Goal: Task Accomplishment & Management: Manage account settings

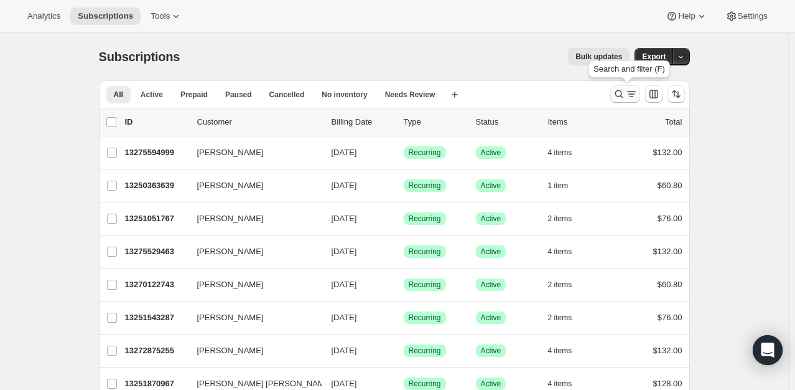
click at [629, 95] on icon "Search and filter results" at bounding box center [632, 94] width 12 height 12
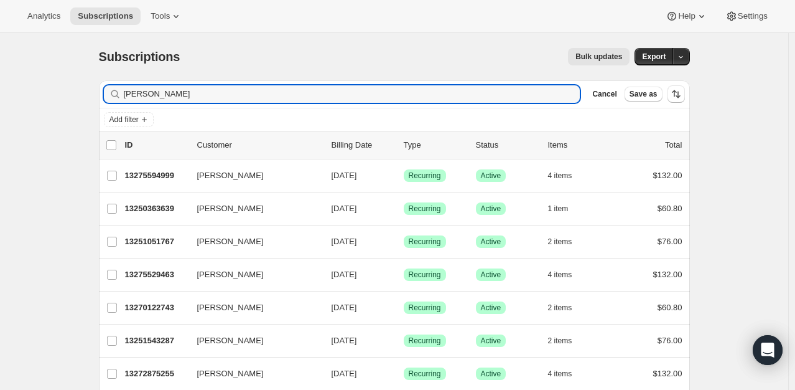
drag, startPoint x: 174, startPoint y: 95, endPoint x: 87, endPoint y: 90, distance: 87.3
click at [88, 90] on div "Subscriptions. This page is ready Subscriptions Bulk updates More actions Bulk …" at bounding box center [394, 295] width 621 height 525
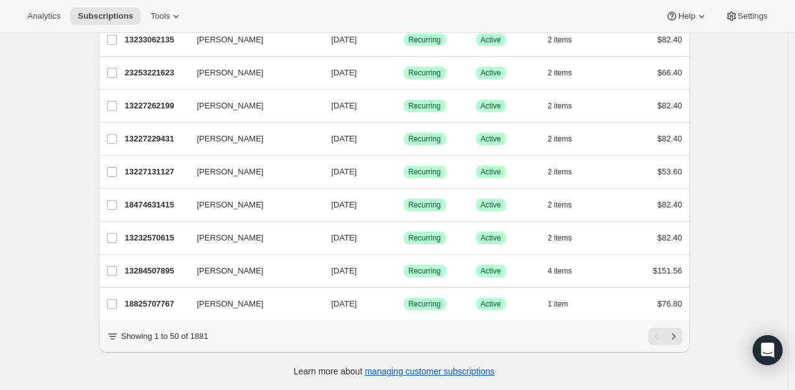
scroll to position [1491, 0]
click at [680, 333] on icon "Next" at bounding box center [674, 336] width 12 height 12
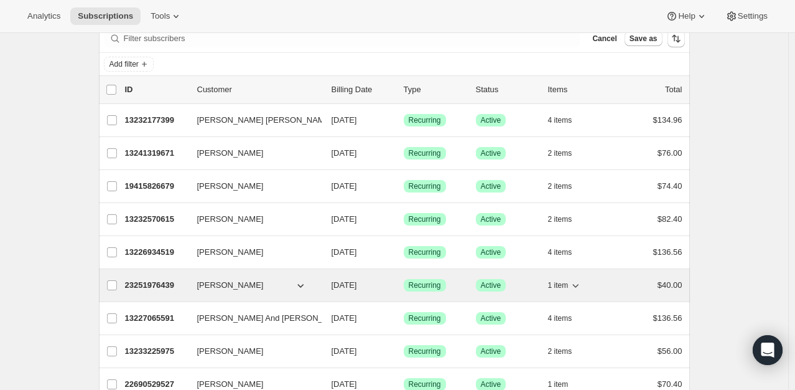
scroll to position [0, 0]
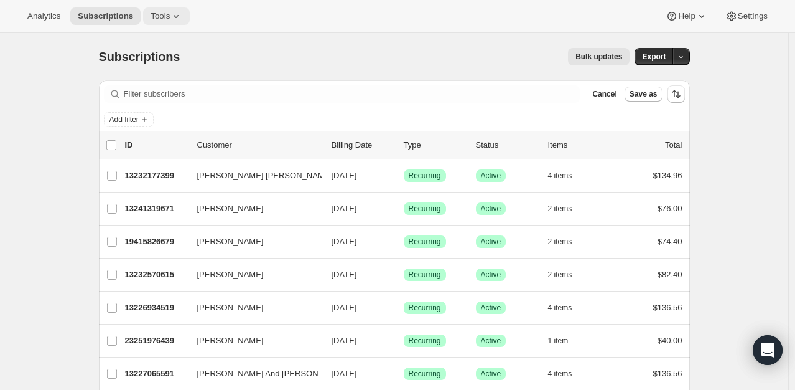
click at [170, 15] on icon at bounding box center [176, 16] width 12 height 12
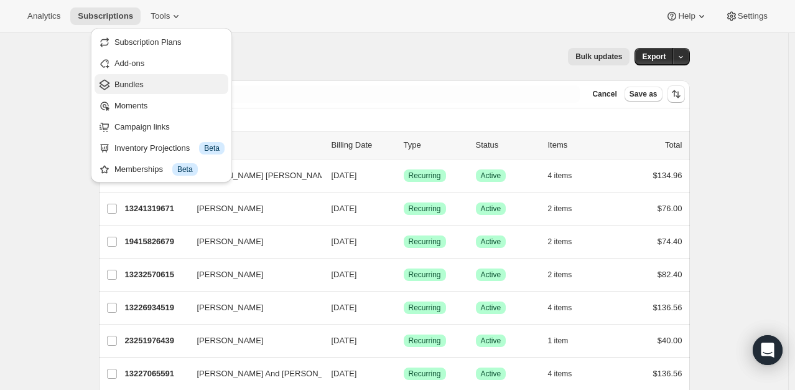
click at [134, 80] on span "Bundles" at bounding box center [129, 84] width 29 height 9
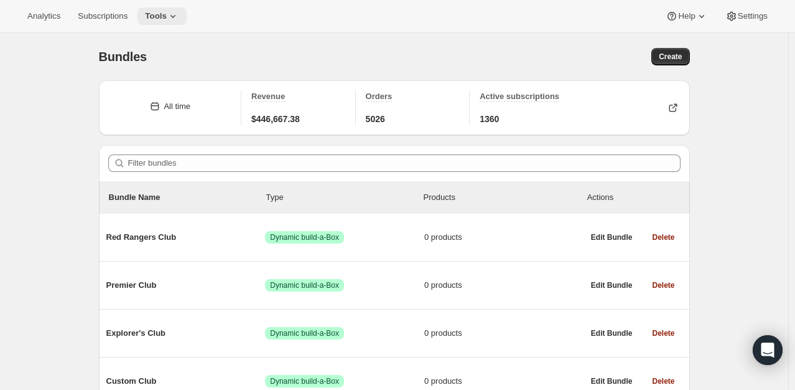
click at [154, 19] on span "Tools" at bounding box center [156, 16] width 22 height 10
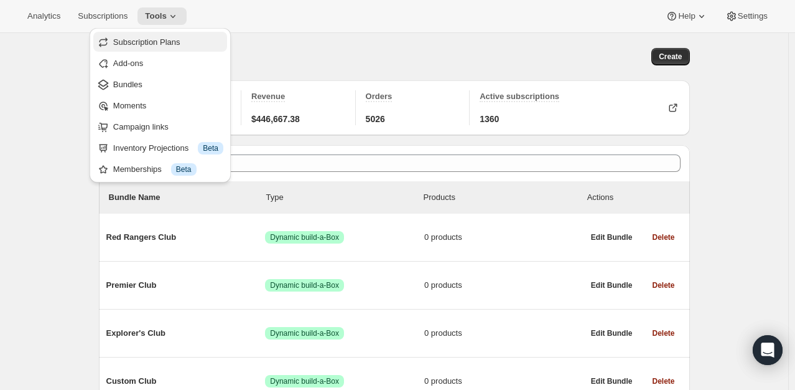
click at [148, 39] on span "Subscription Plans" at bounding box center [146, 41] width 67 height 9
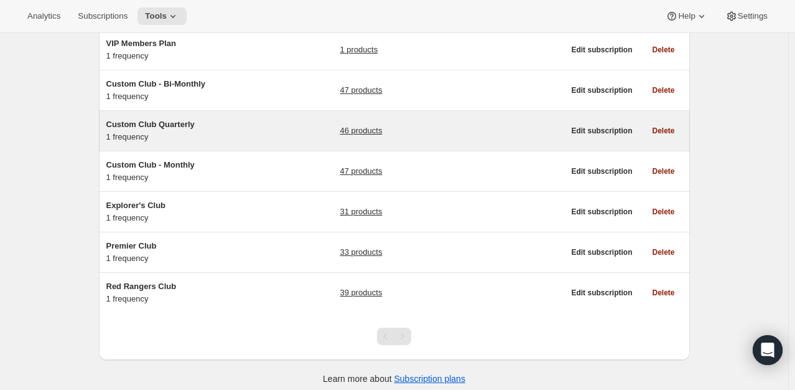
scroll to position [160, 0]
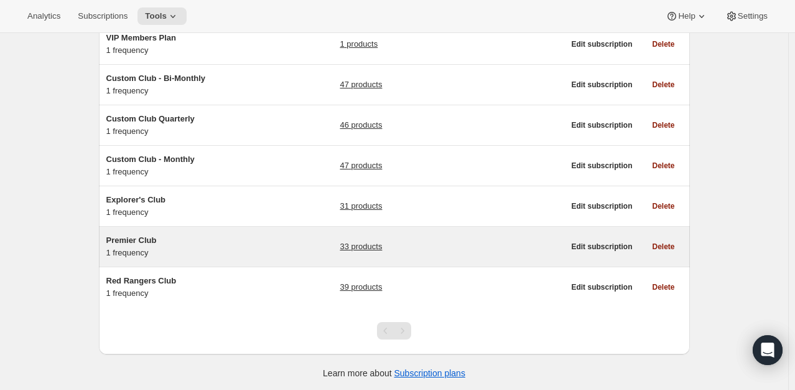
click at [141, 237] on span "Premier Club" at bounding box center [131, 239] width 50 height 9
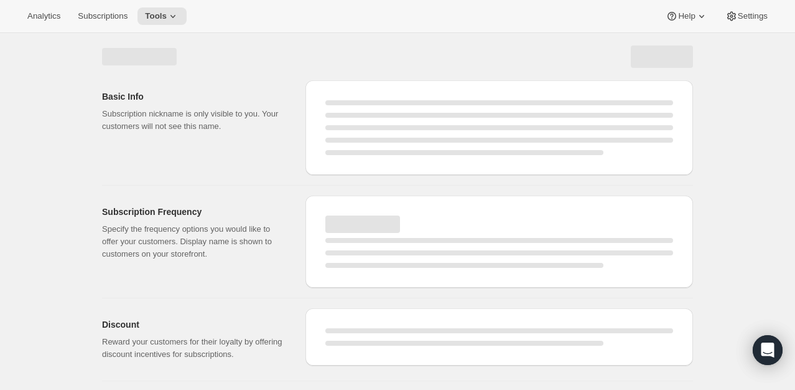
select select "WEEK"
select select "MONTH"
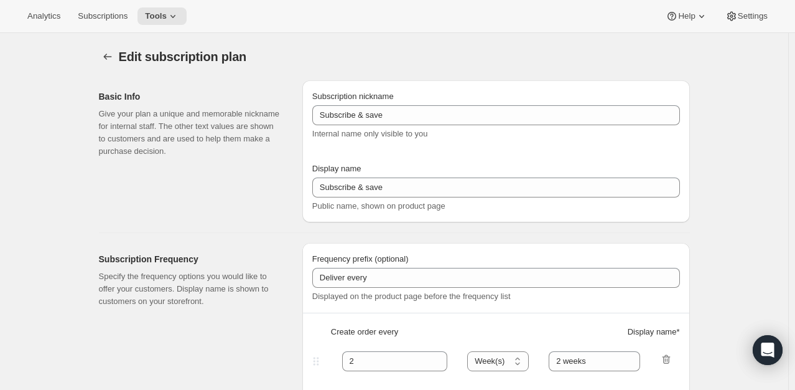
type input "Premier Club"
type input "1"
select select "MONTH"
type input "1 Month"
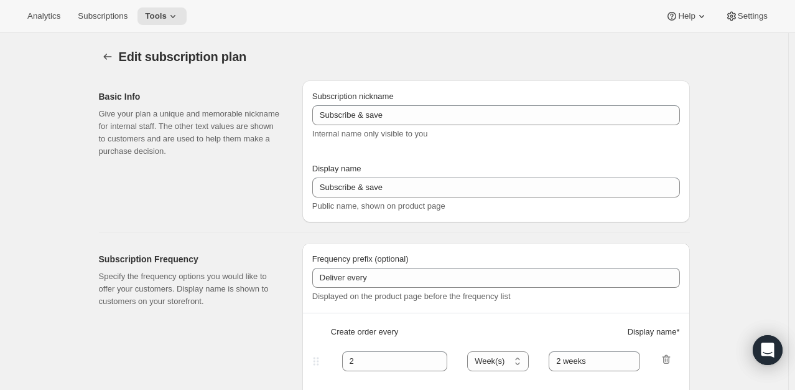
type input "20"
checkbox input "true"
select select "MONTHDAY"
click at [167, 16] on icon at bounding box center [173, 16] width 12 height 12
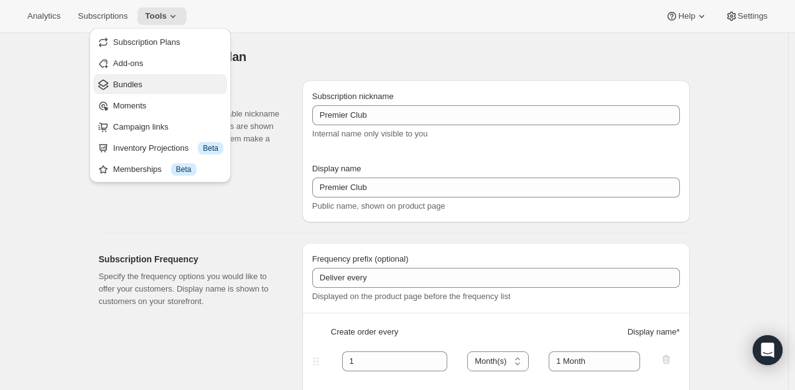
click at [143, 87] on span "Bundles" at bounding box center [168, 84] width 110 height 12
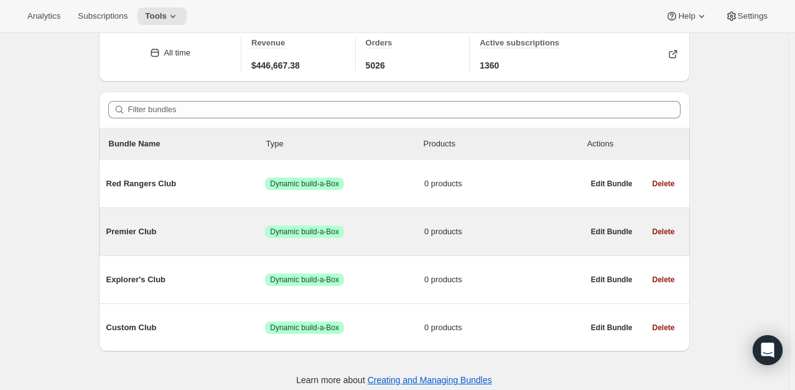
scroll to position [55, 0]
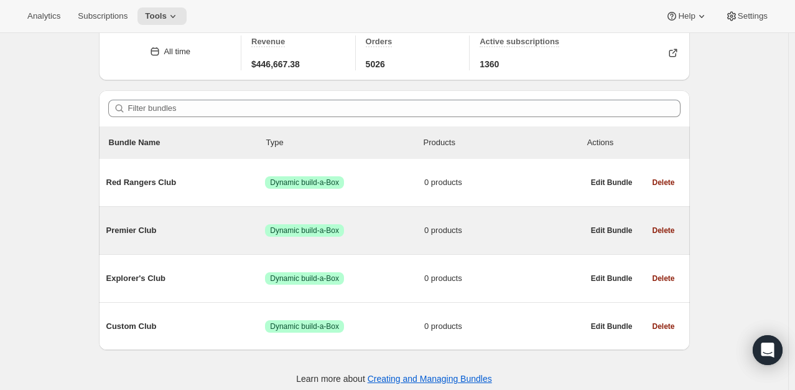
click at [134, 226] on span "Premier Club" at bounding box center [185, 230] width 159 height 12
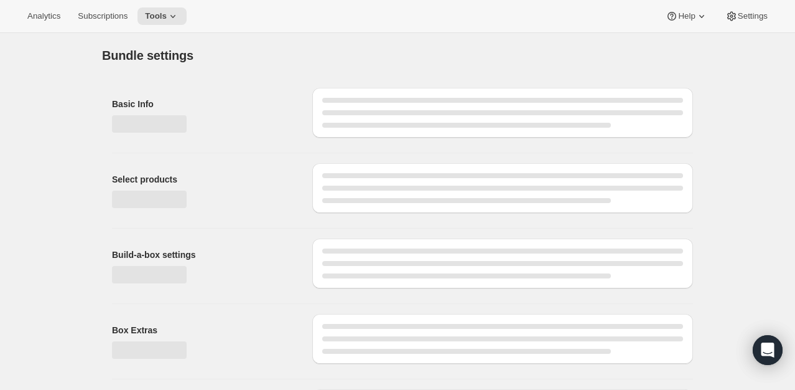
type input "Premier Club"
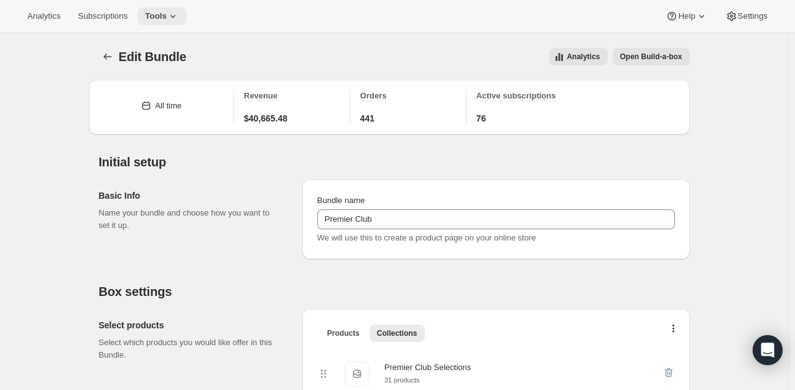
click at [169, 18] on icon at bounding box center [173, 16] width 12 height 12
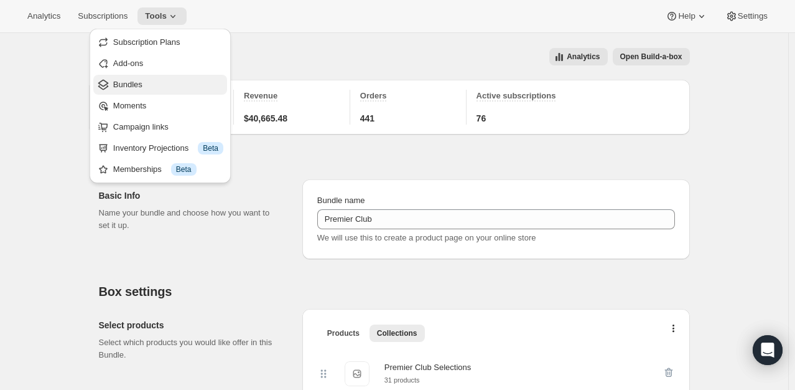
click at [157, 83] on span "Bundles" at bounding box center [168, 84] width 110 height 12
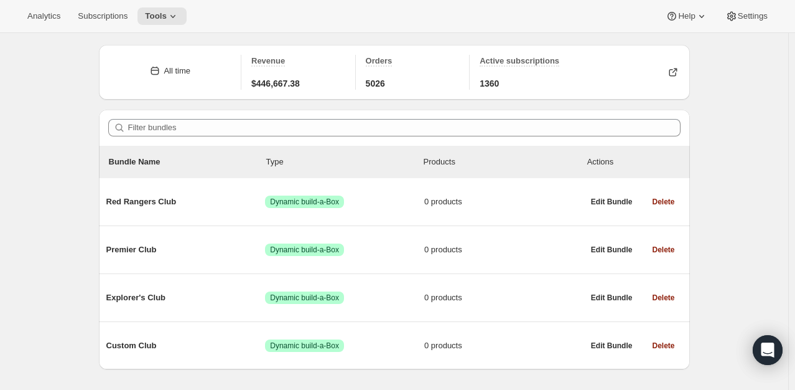
scroll to position [33, 0]
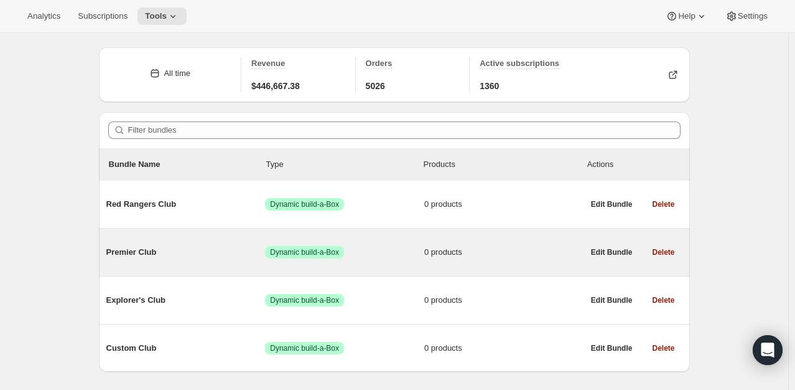
click at [149, 251] on span "Premier Club" at bounding box center [185, 252] width 159 height 12
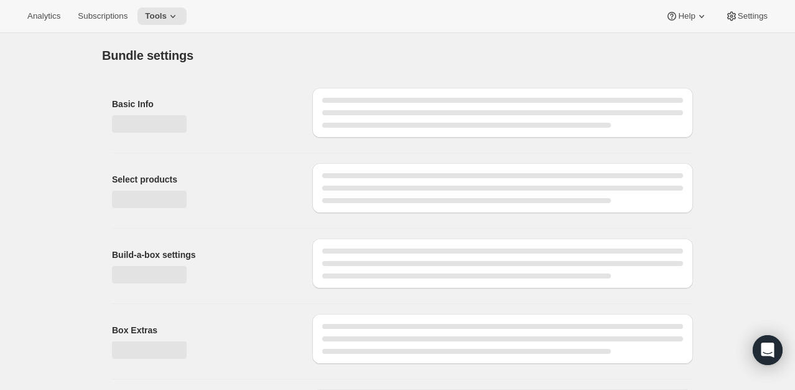
type input "Premier Club"
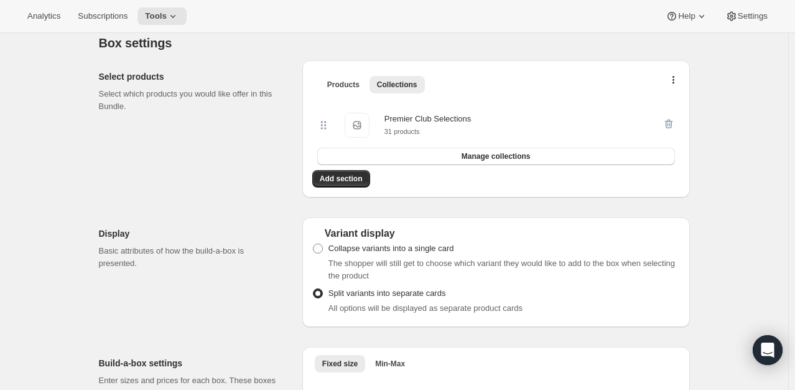
scroll to position [245, 0]
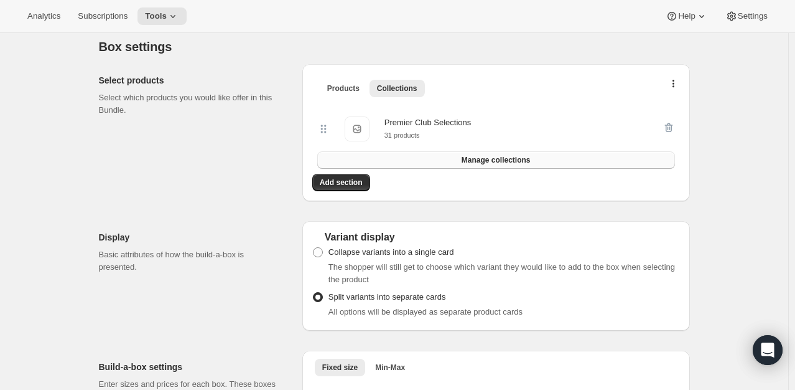
click at [483, 161] on span "Manage collections" at bounding box center [496, 160] width 69 height 10
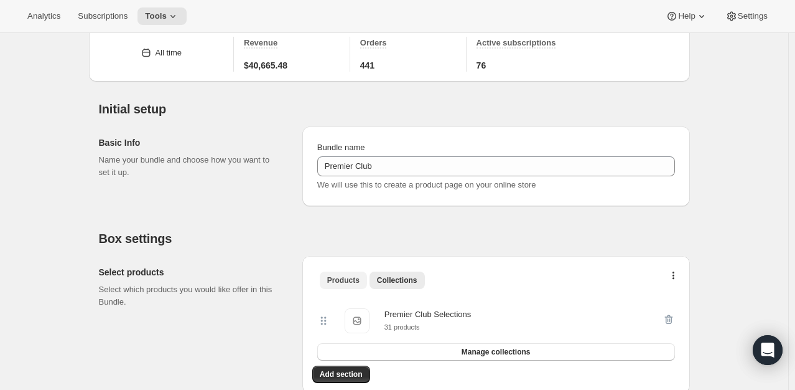
click at [346, 280] on span "Products" at bounding box center [343, 280] width 32 height 10
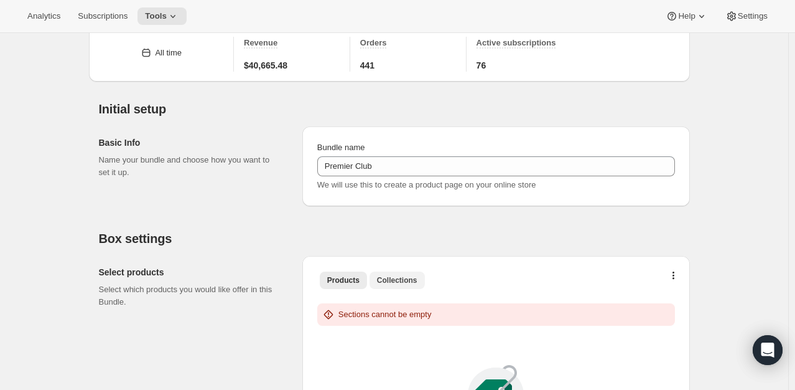
click at [395, 273] on button "Collections" at bounding box center [397, 279] width 55 height 17
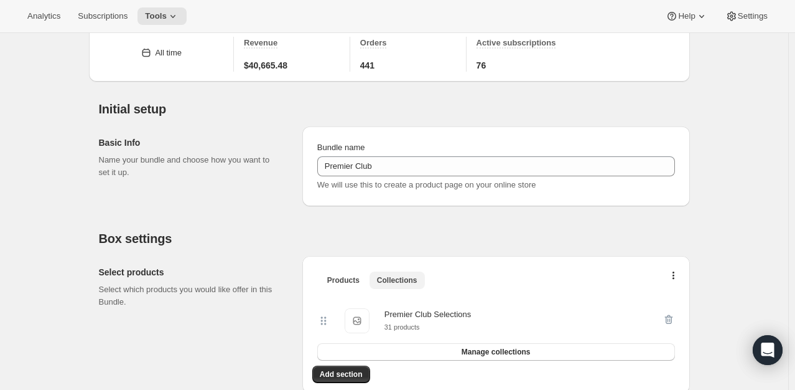
scroll to position [0, 0]
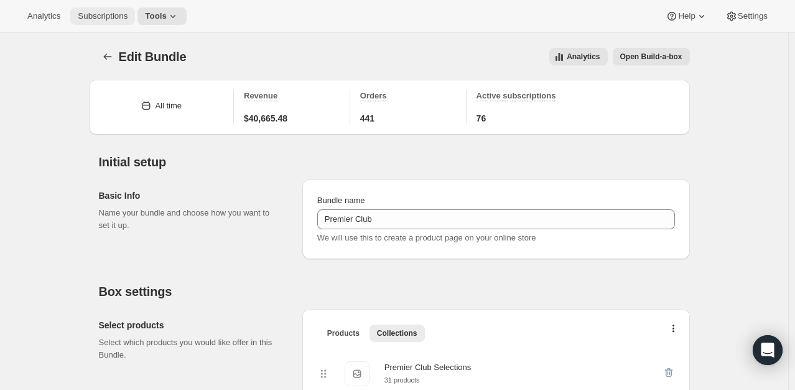
click at [107, 22] on button "Subscriptions" at bounding box center [102, 15] width 65 height 17
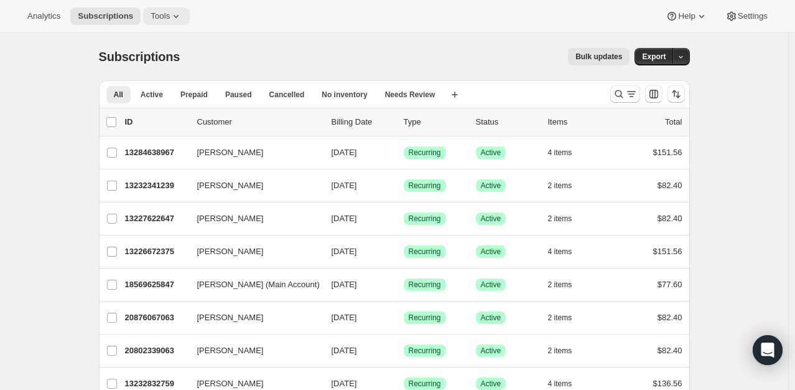
click at [170, 21] on icon at bounding box center [176, 16] width 12 height 12
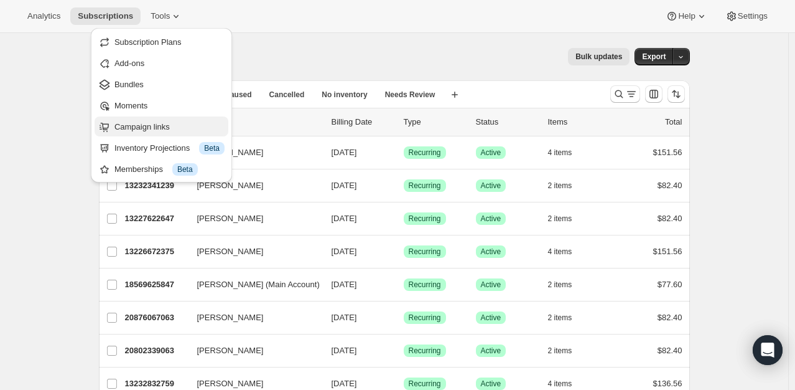
click at [154, 131] on span "Campaign links" at bounding box center [142, 126] width 55 height 9
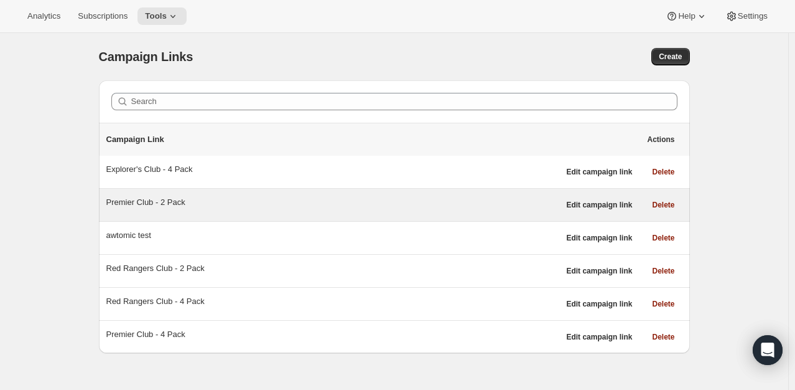
click at [142, 200] on div "Premier Club - 2 Pack" at bounding box center [332, 202] width 453 height 12
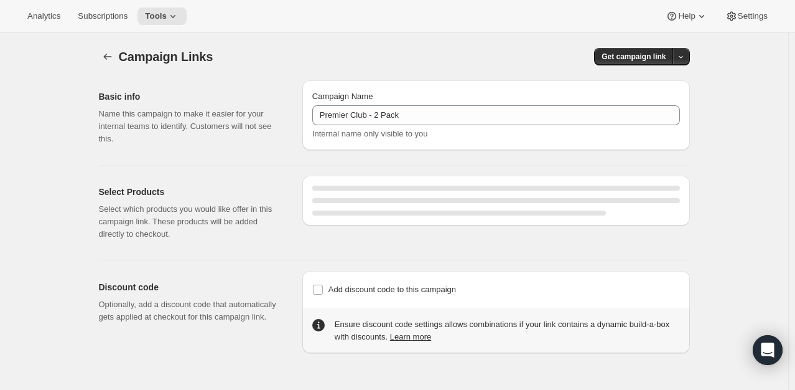
select select "gid://shopify/SellingPlan/2920874231"
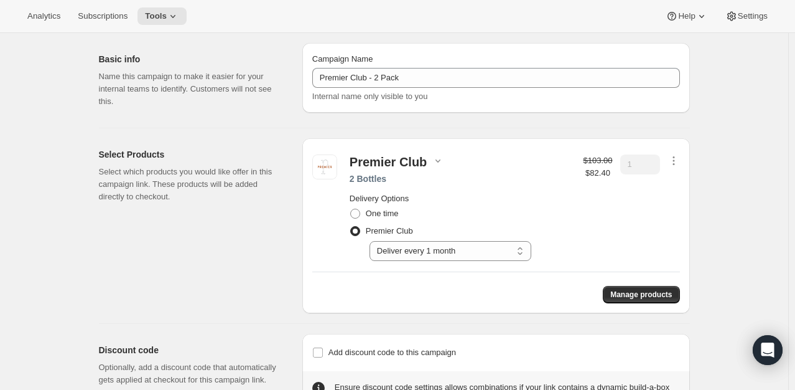
scroll to position [39, 0]
click at [435, 156] on icon "button" at bounding box center [438, 159] width 12 height 12
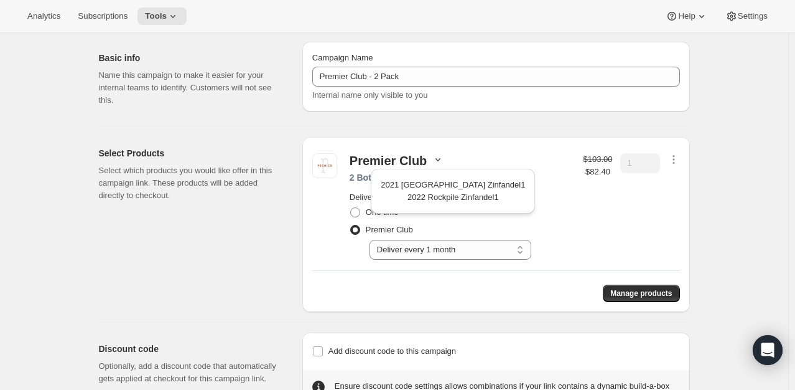
scroll to position [87, 0]
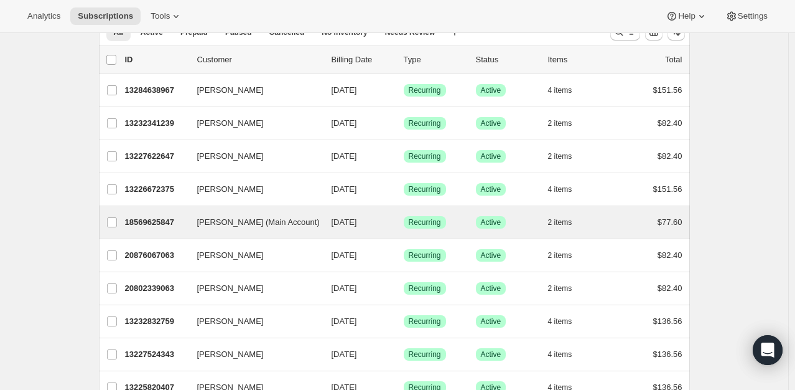
scroll to position [124, 0]
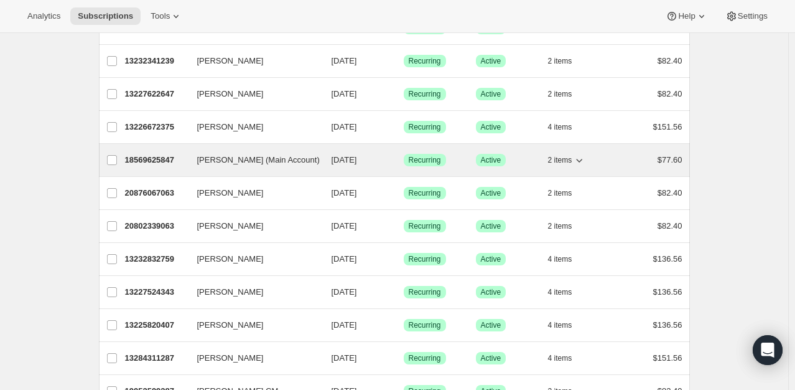
click at [261, 161] on span "[PERSON_NAME] (Main Account)" at bounding box center [258, 160] width 123 height 12
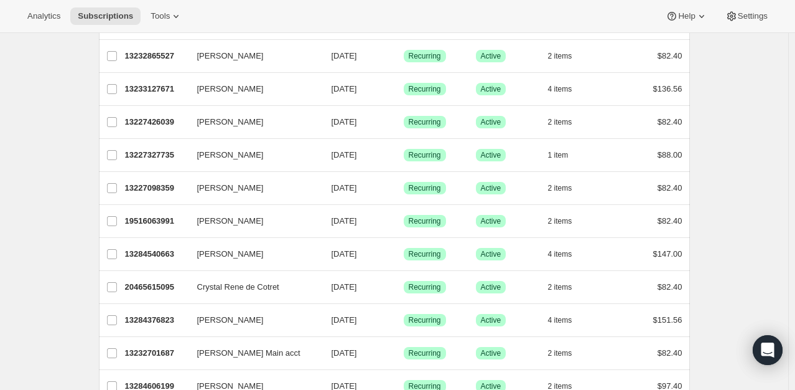
scroll to position [685, 0]
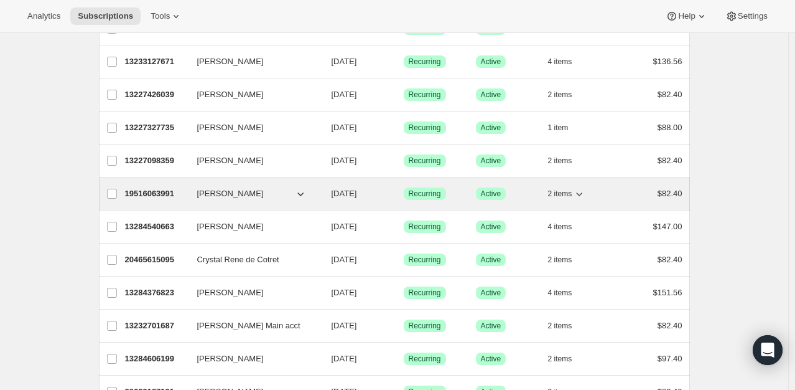
click at [171, 188] on p "19516063991" at bounding box center [156, 193] width 62 height 12
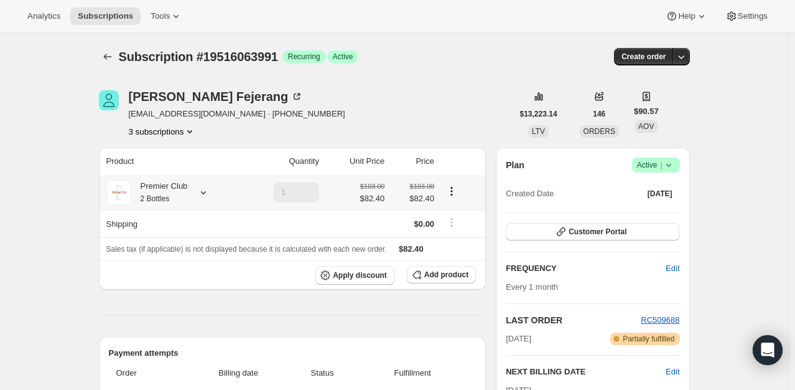
click at [208, 187] on icon at bounding box center [203, 192] width 12 height 12
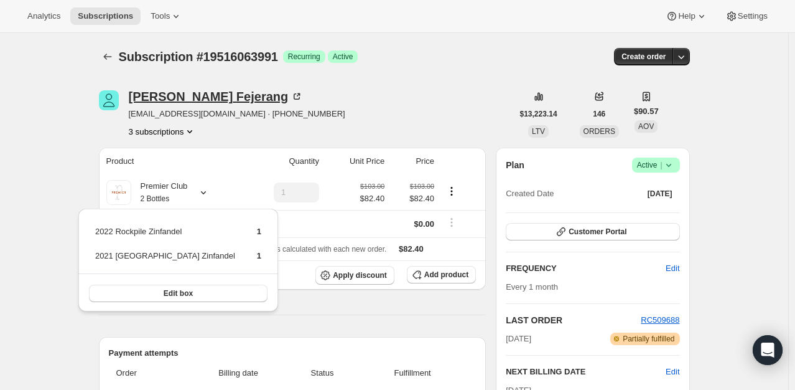
click at [291, 96] on icon at bounding box center [297, 96] width 12 height 12
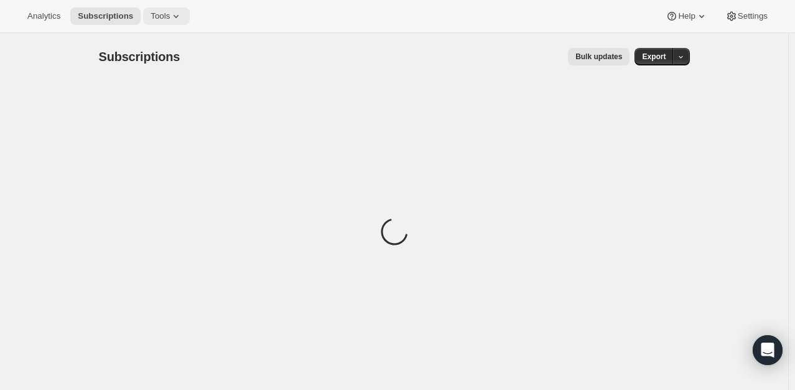
click at [157, 17] on span "Tools" at bounding box center [160, 16] width 19 height 10
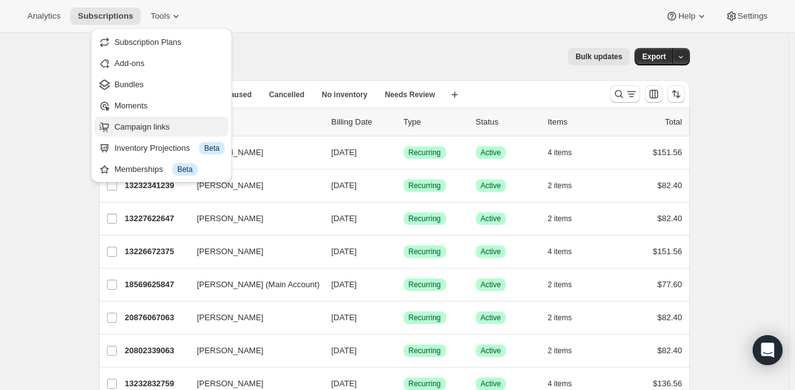
click at [142, 123] on span "Campaign links" at bounding box center [142, 126] width 55 height 9
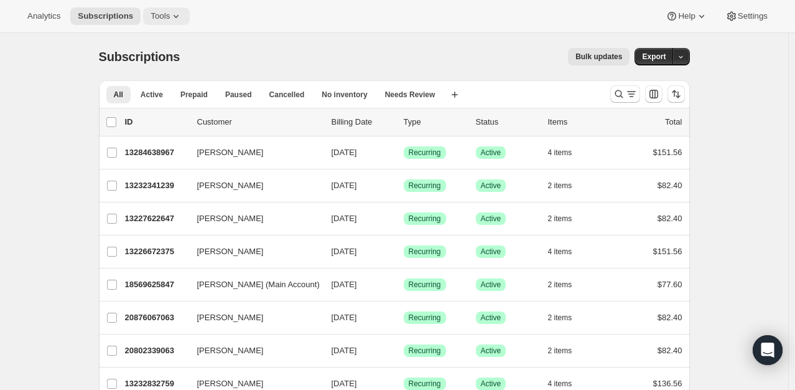
click at [170, 18] on icon at bounding box center [176, 16] width 12 height 12
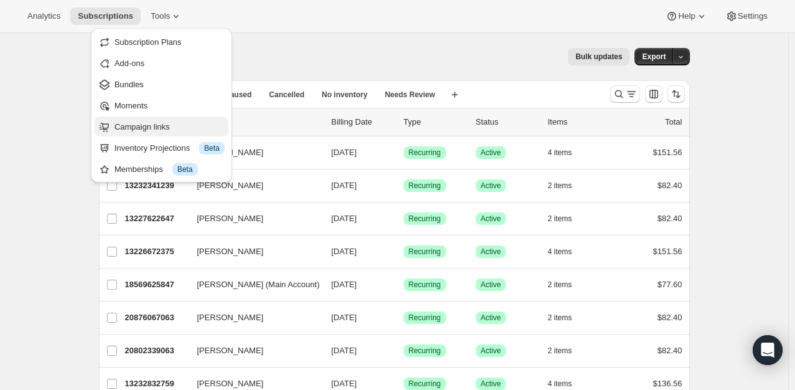
click at [139, 124] on span "Campaign links" at bounding box center [142, 126] width 55 height 9
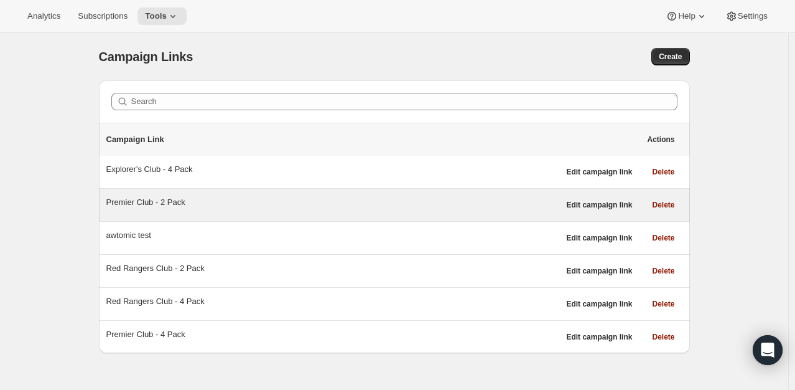
click at [149, 209] on div "Premier Club - 2 Pack" at bounding box center [332, 204] width 453 height 17
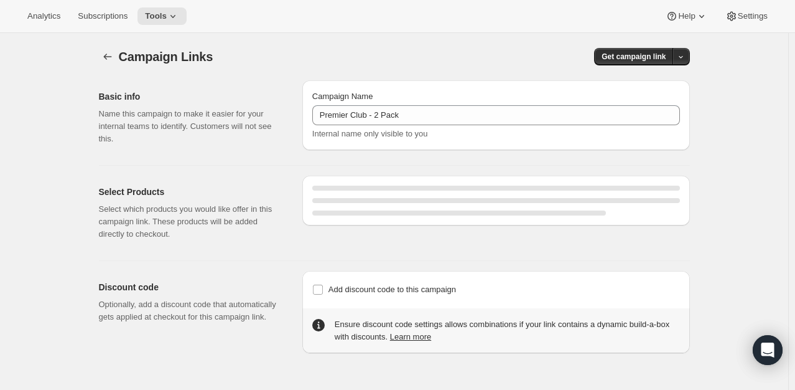
select select "gid://shopify/SellingPlan/2920874231"
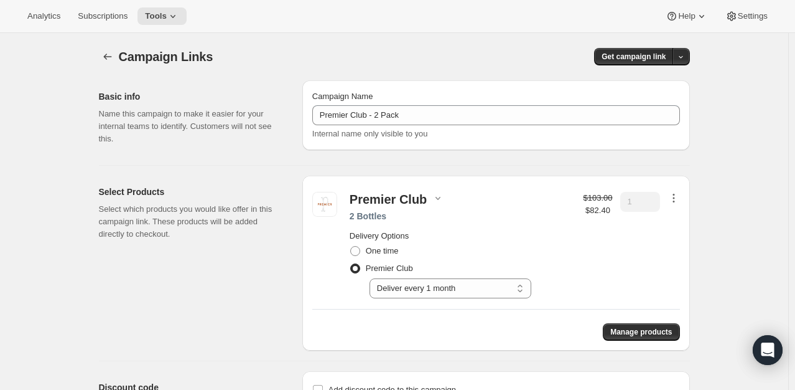
click at [680, 195] on icon "button" at bounding box center [674, 198] width 12 height 12
click at [678, 240] on span "Edit contents" at bounding box center [677, 241] width 47 height 9
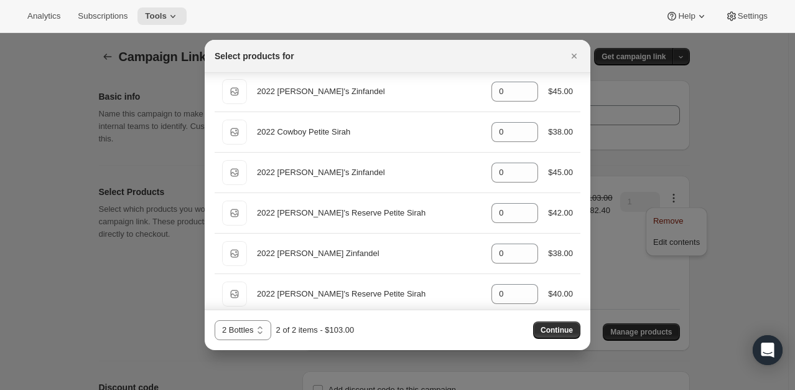
scroll to position [640, 0]
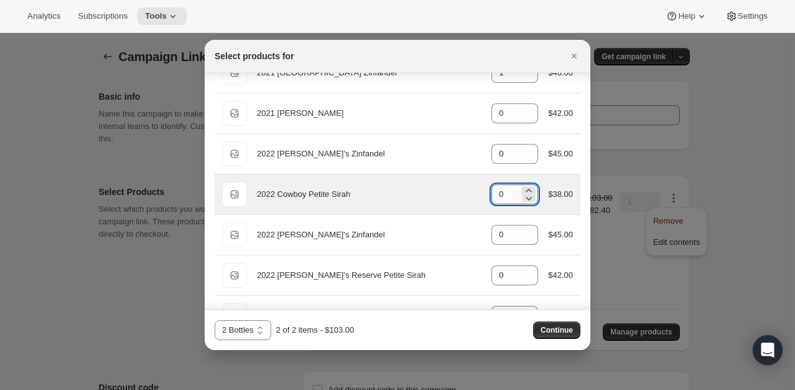
click at [510, 195] on input "0" at bounding box center [506, 194] width 28 height 20
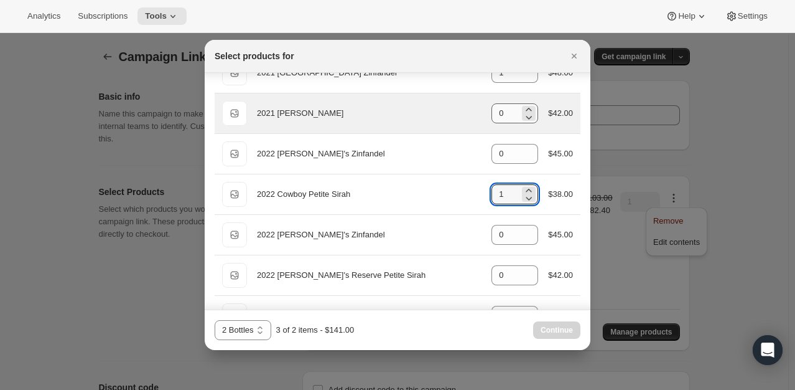
type input "1"
click at [508, 108] on input "0" at bounding box center [506, 113] width 28 height 20
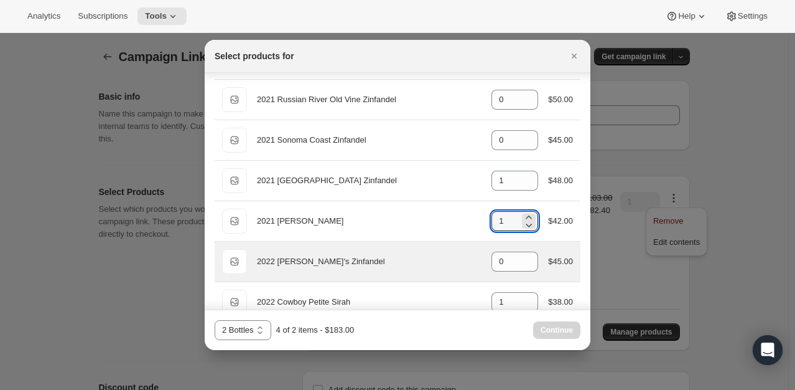
scroll to position [515, 0]
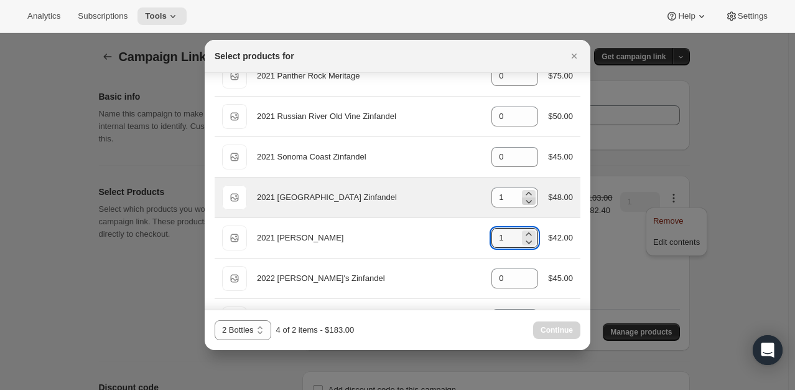
type input "1"
click at [523, 201] on icon ":rbd:" at bounding box center [529, 201] width 12 height 12
type input "0"
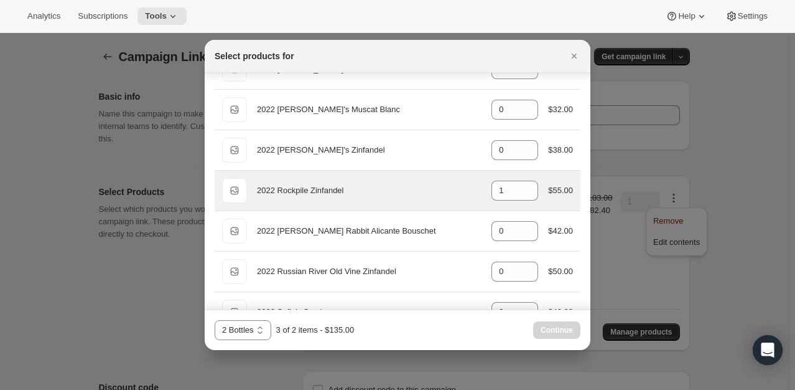
scroll to position [996, 0]
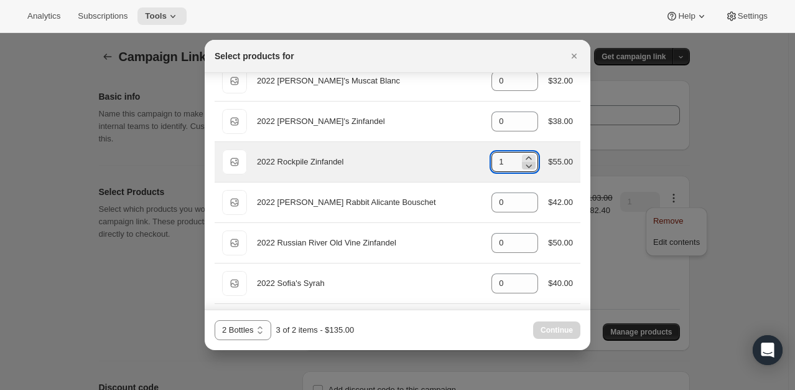
click at [526, 163] on icon ":rbd:" at bounding box center [529, 165] width 12 height 12
type input "0"
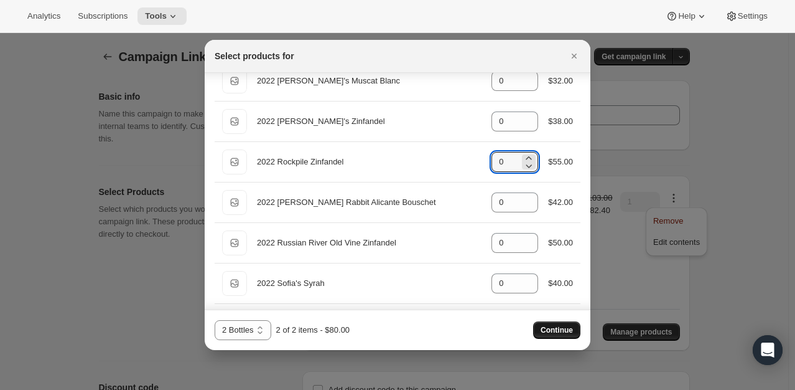
click at [546, 328] on span "Continue" at bounding box center [557, 330] width 32 height 10
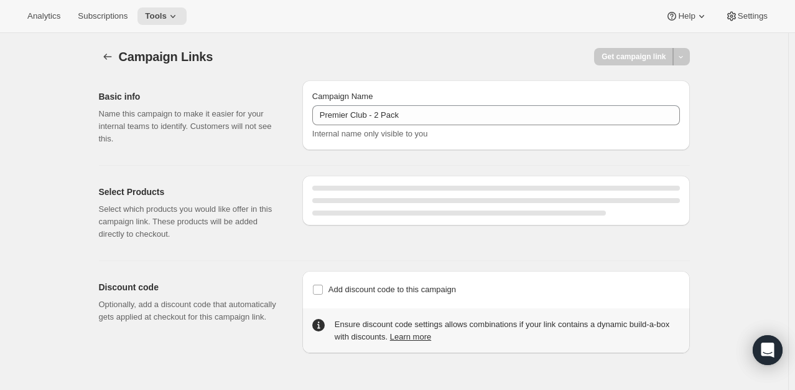
select select "gid://shopify/SellingPlan/2920874231"
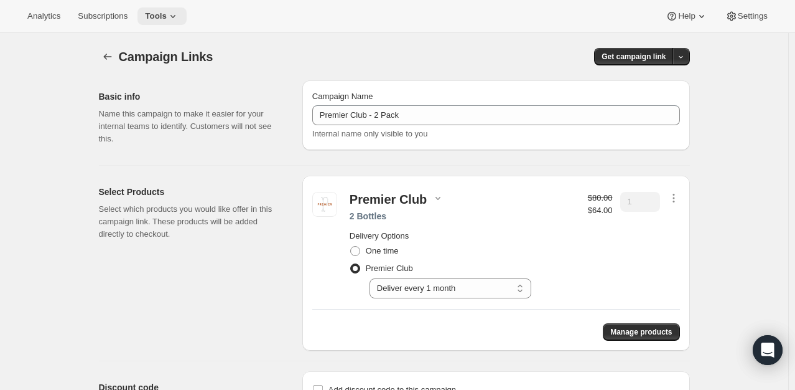
click at [167, 15] on icon at bounding box center [173, 16] width 12 height 12
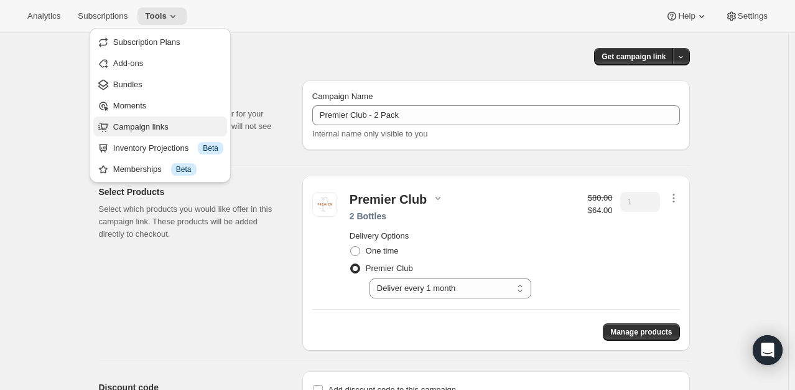
click at [162, 126] on span "Campaign links" at bounding box center [140, 126] width 55 height 9
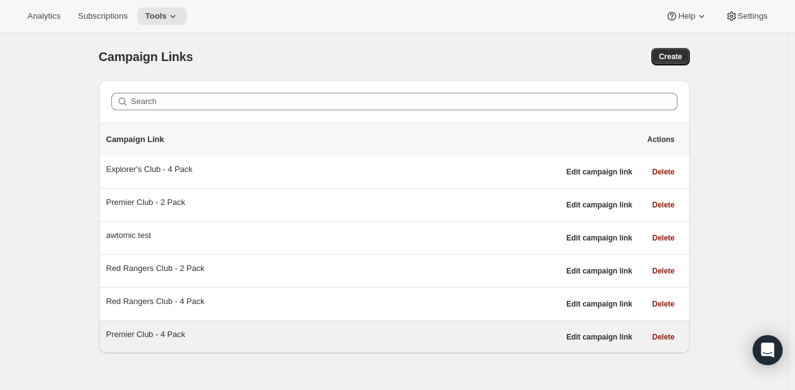
click at [142, 334] on div "Premier Club - 4 Pack" at bounding box center [332, 334] width 453 height 12
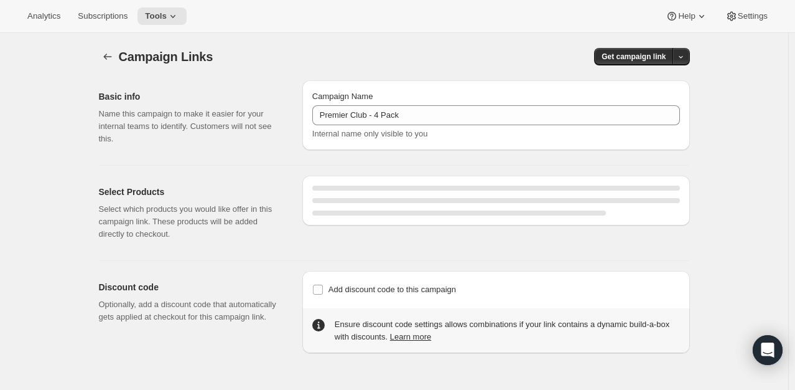
select select "gid://shopify/SellingPlan/2920874231"
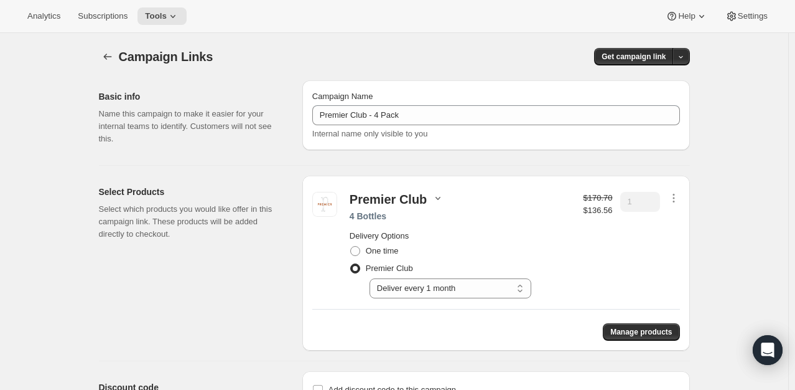
click at [438, 200] on icon "button" at bounding box center [438, 198] width 12 height 12
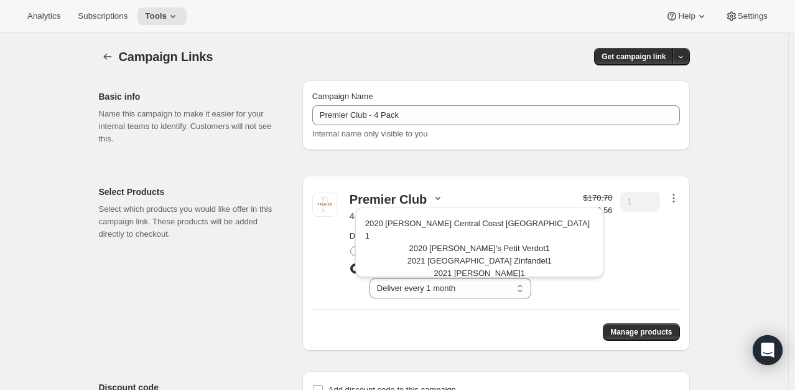
click at [678, 198] on icon "button" at bounding box center [674, 198] width 12 height 12
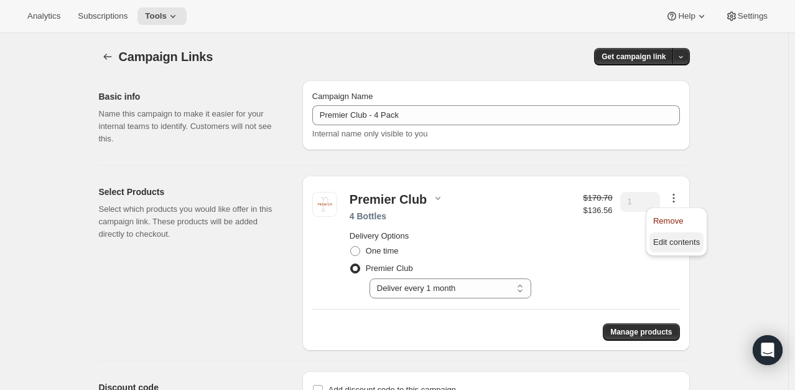
click at [676, 244] on span "Edit contents" at bounding box center [677, 241] width 47 height 9
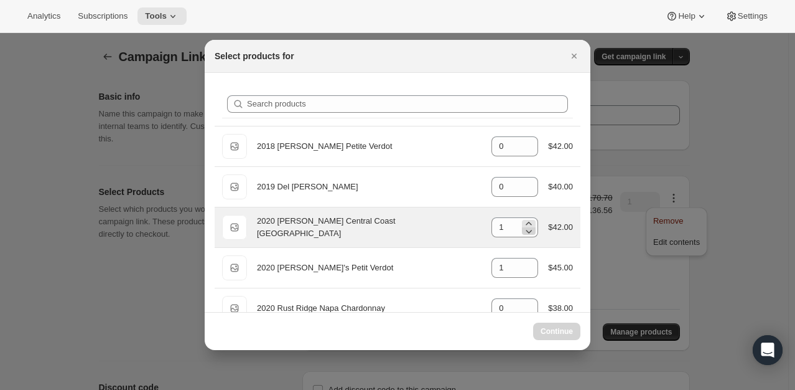
select select "gid://shopify/ProductVariant/49231318876407"
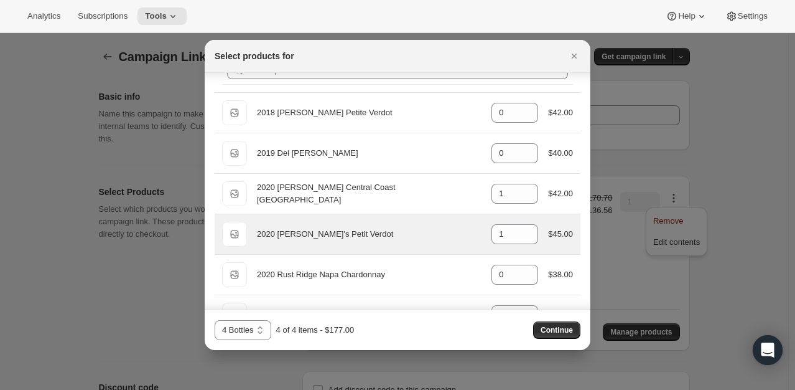
scroll to position [62, 0]
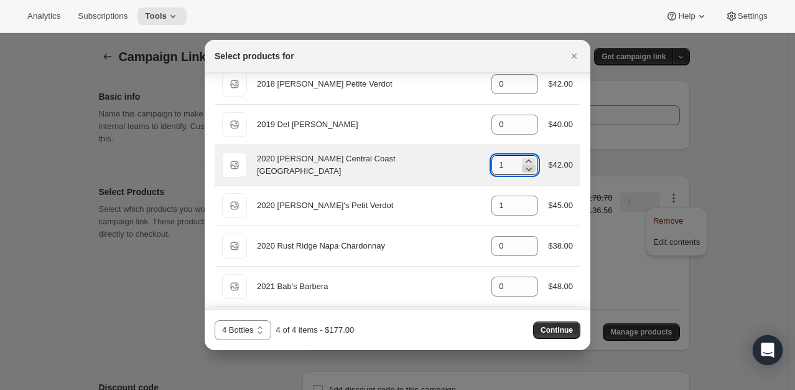
click at [527, 171] on icon ":rdg:" at bounding box center [529, 168] width 12 height 12
type input "0"
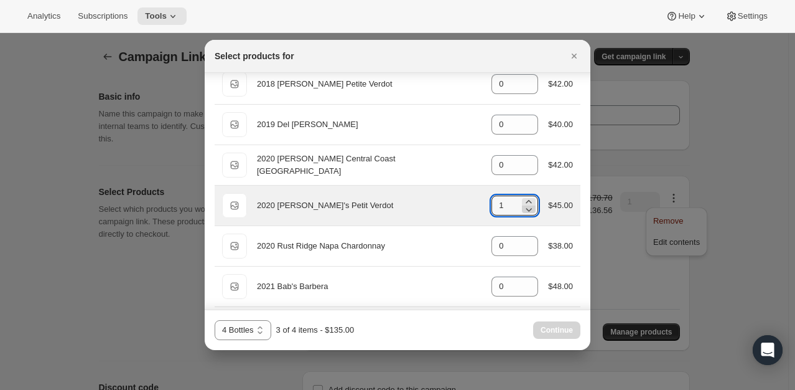
click at [526, 210] on icon ":rdg:" at bounding box center [529, 209] width 12 height 12
type input "0"
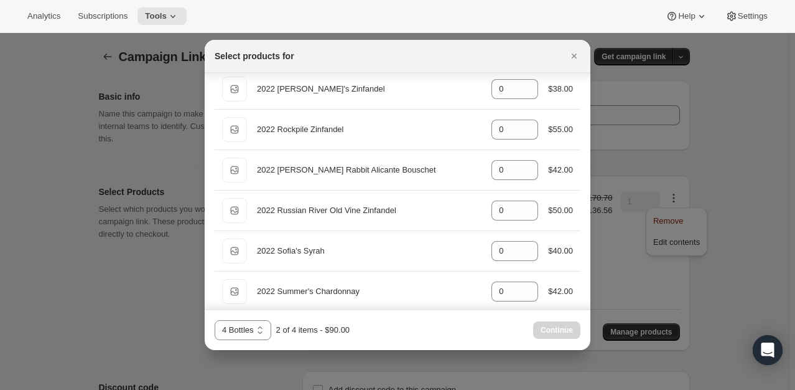
scroll to position [1058, 0]
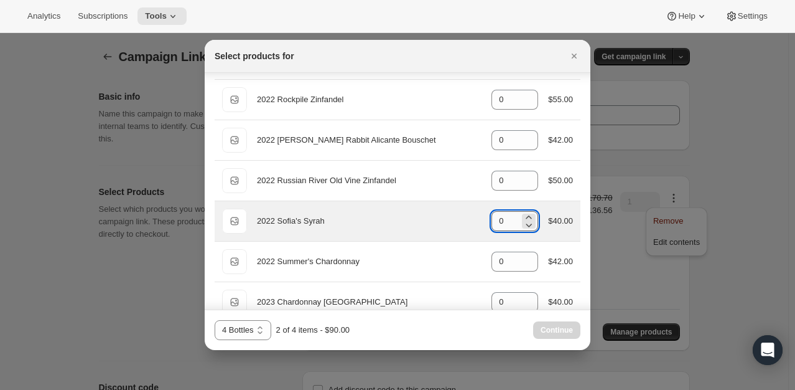
click at [505, 219] on input "0" at bounding box center [506, 221] width 28 height 20
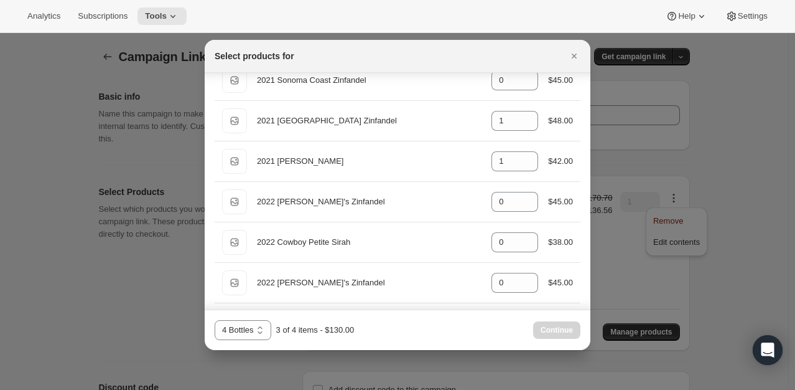
scroll to position [578, 0]
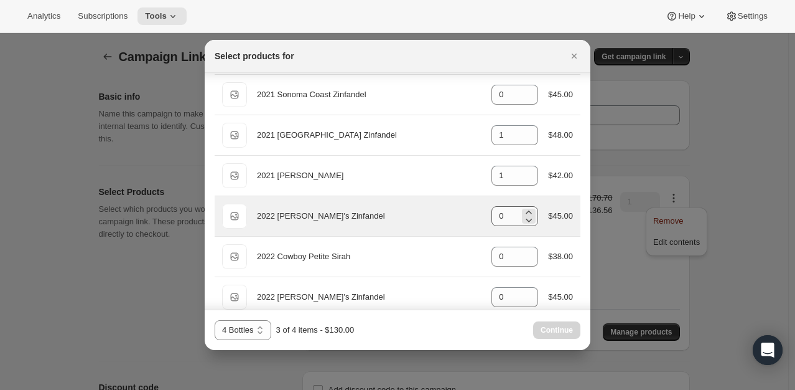
type input "1"
click at [504, 217] on input "0" at bounding box center [506, 216] width 28 height 20
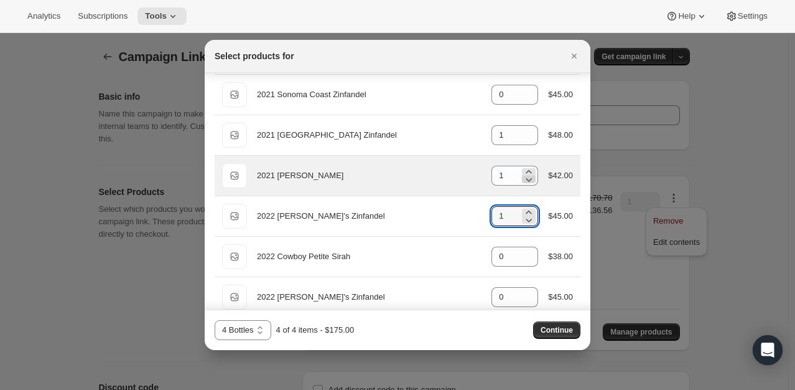
type input "1"
click at [527, 178] on icon ":rdg:" at bounding box center [530, 180] width 6 height 4
type input "0"
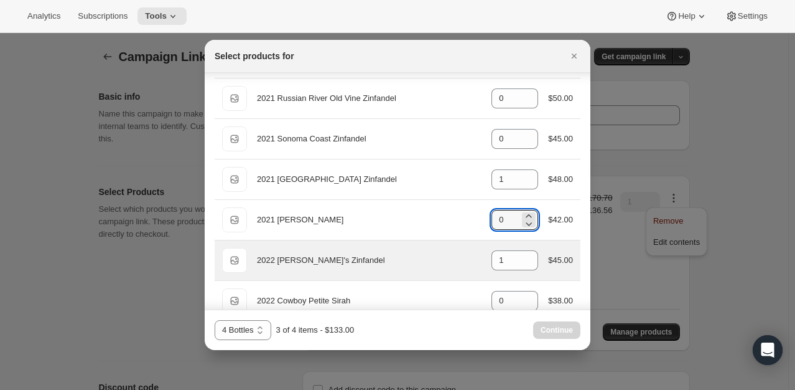
scroll to position [515, 0]
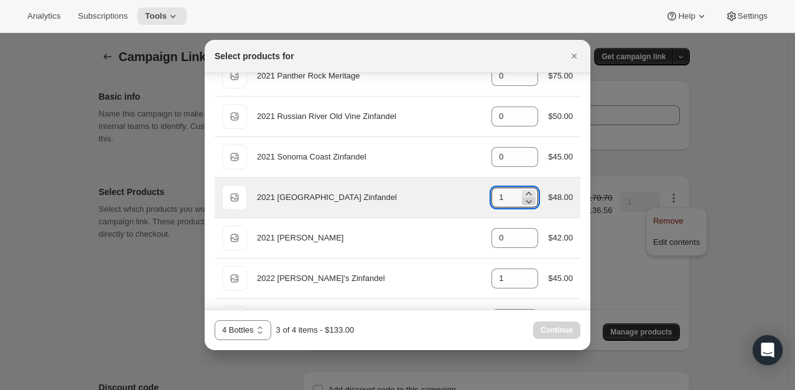
click at [525, 200] on icon ":rdg:" at bounding box center [529, 201] width 12 height 12
type input "0"
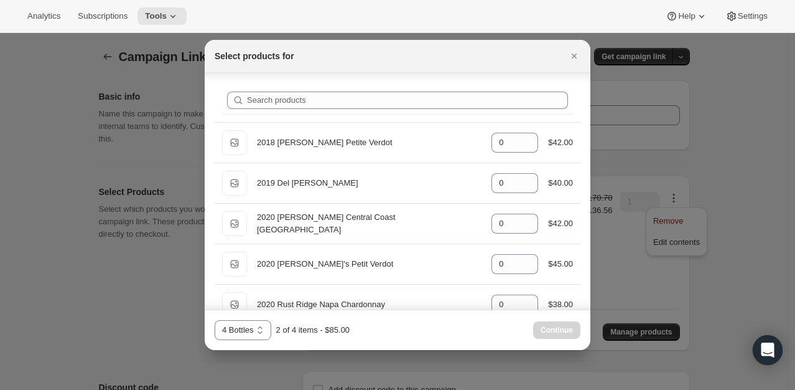
scroll to position [0, 0]
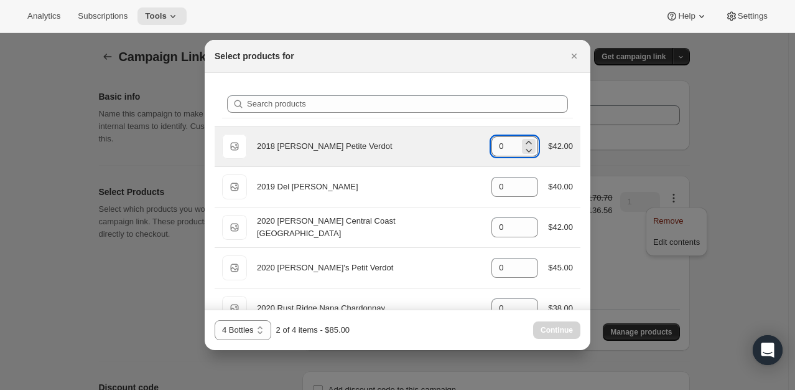
click at [503, 145] on input "0" at bounding box center [506, 146] width 28 height 20
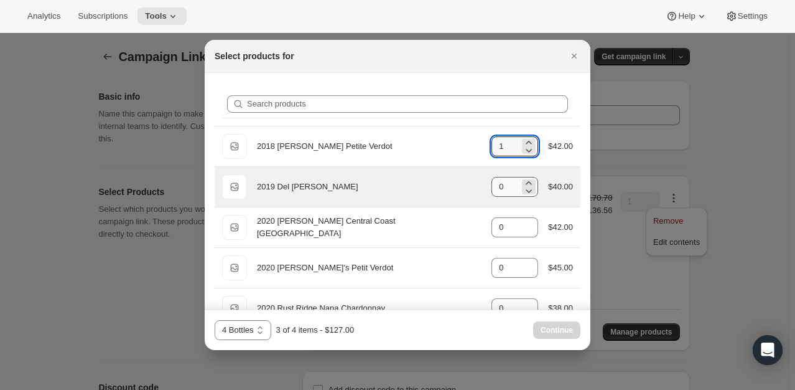
type input "1"
click at [501, 182] on input "0" at bounding box center [506, 187] width 28 height 20
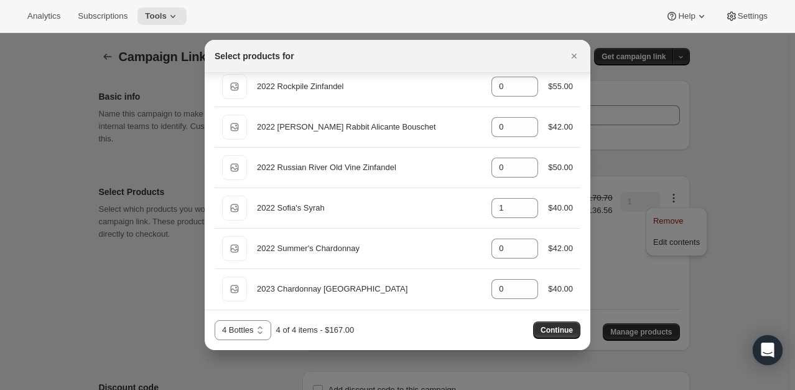
scroll to position [1076, 0]
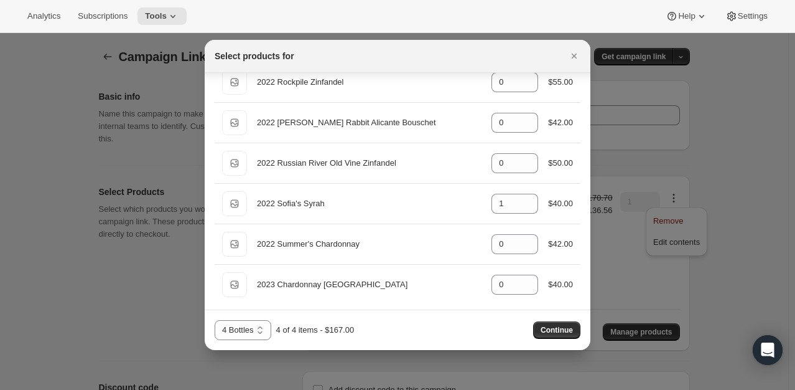
type input "1"
click at [548, 317] on div "2 Bottles 4 Bottles 4 Bottles 4 of 4 items - $167.00 Continue" at bounding box center [398, 329] width 386 height 40
click at [553, 325] on button "Continue" at bounding box center [556, 329] width 47 height 17
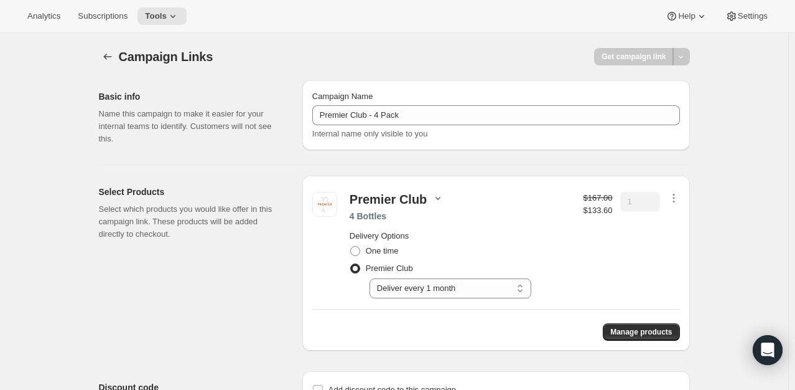
click at [439, 192] on icon "button" at bounding box center [438, 198] width 12 height 12
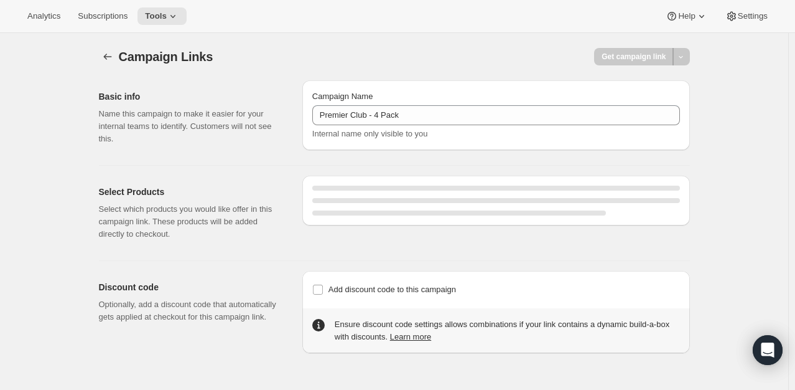
select select "gid://shopify/SellingPlan/2920874231"
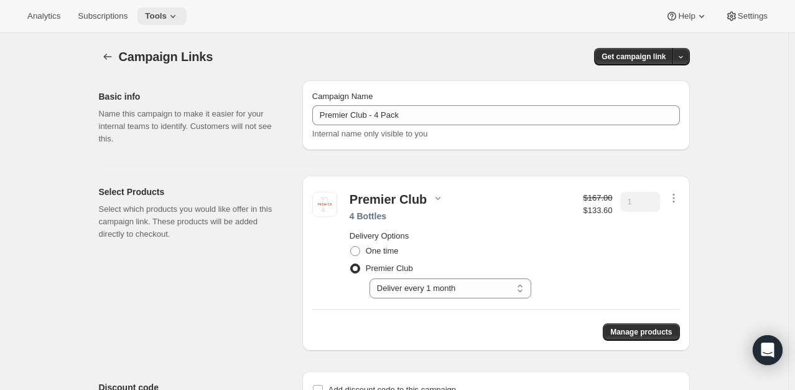
click at [173, 16] on icon at bounding box center [173, 16] width 12 height 12
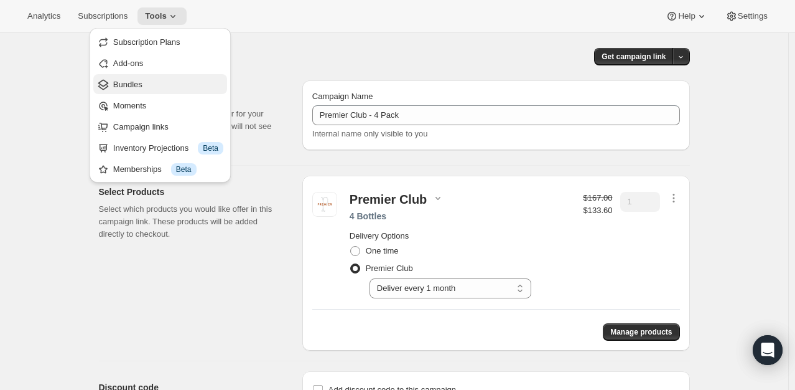
click at [146, 88] on span "Bundles" at bounding box center [168, 84] width 110 height 12
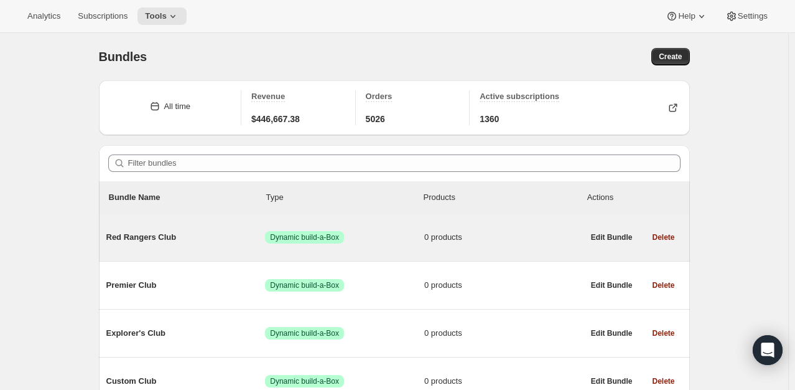
scroll to position [62, 0]
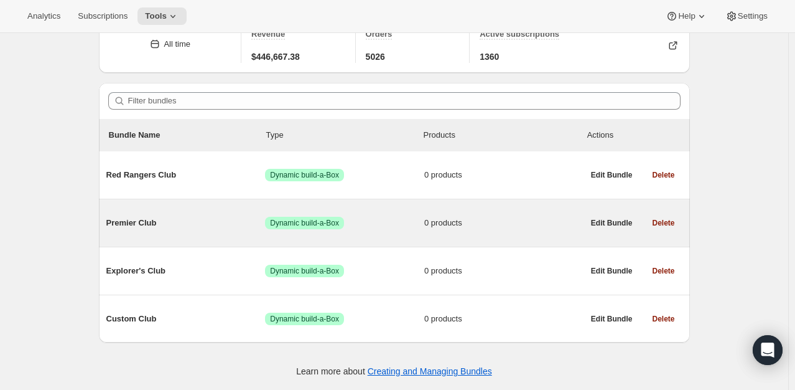
click at [154, 221] on span "Premier Club" at bounding box center [185, 223] width 159 height 12
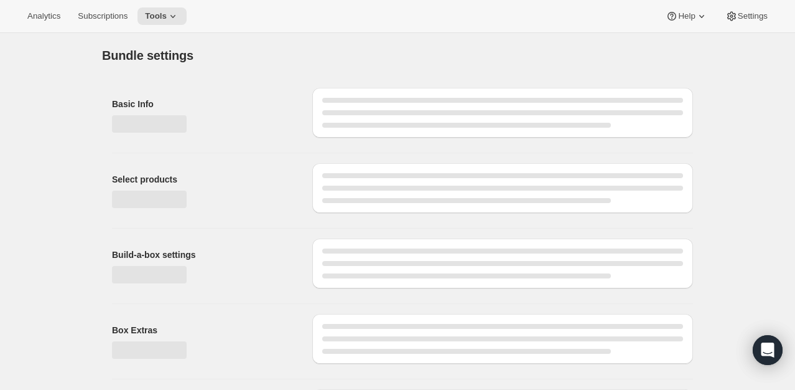
type input "Premier Club"
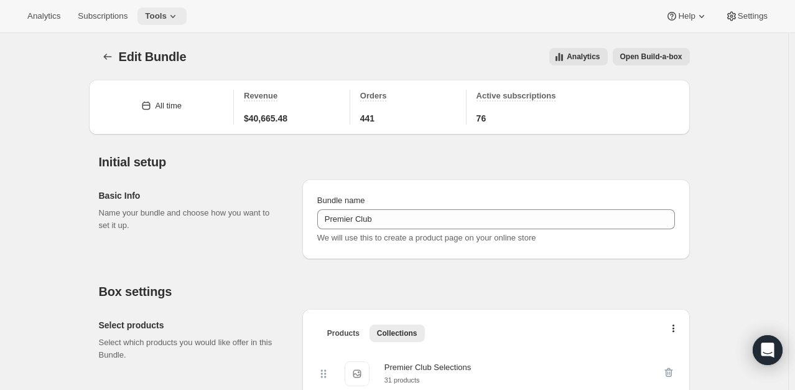
click at [157, 19] on span "Tools" at bounding box center [156, 16] width 22 height 10
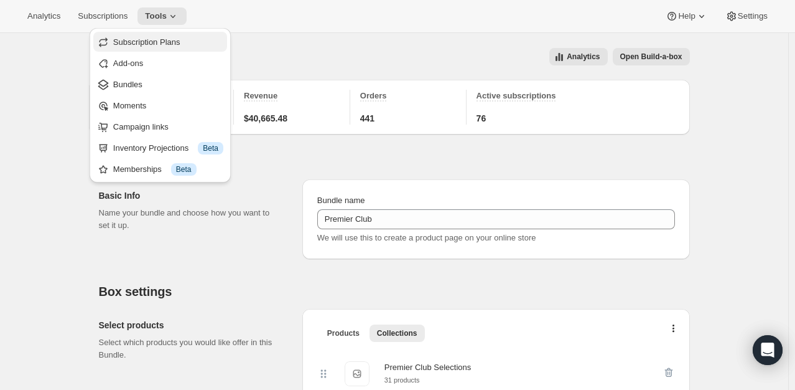
click at [170, 37] on span "Subscription Plans" at bounding box center [146, 41] width 67 height 9
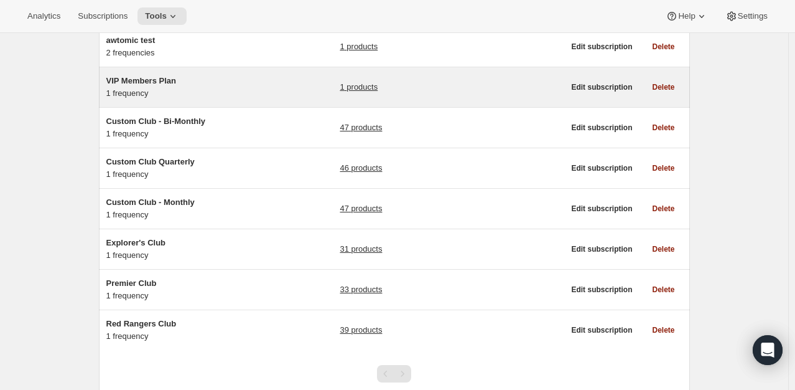
scroll to position [124, 0]
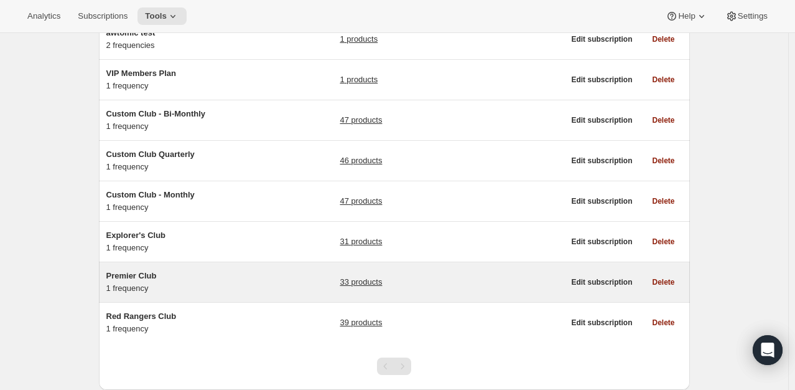
click at [147, 275] on span "Premier Club" at bounding box center [131, 275] width 50 height 9
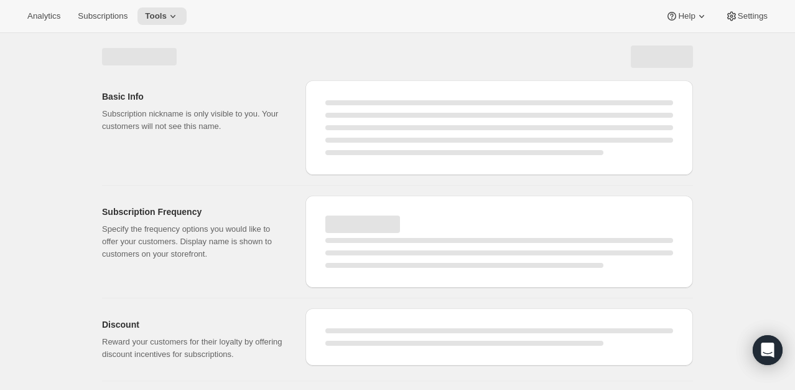
select select "WEEK"
select select "MONTH"
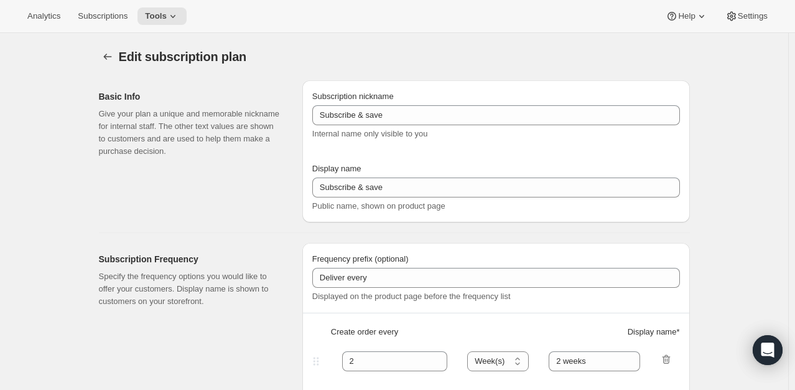
type input "Premier Club"
type input "1"
select select "MONTH"
type input "1 Month"
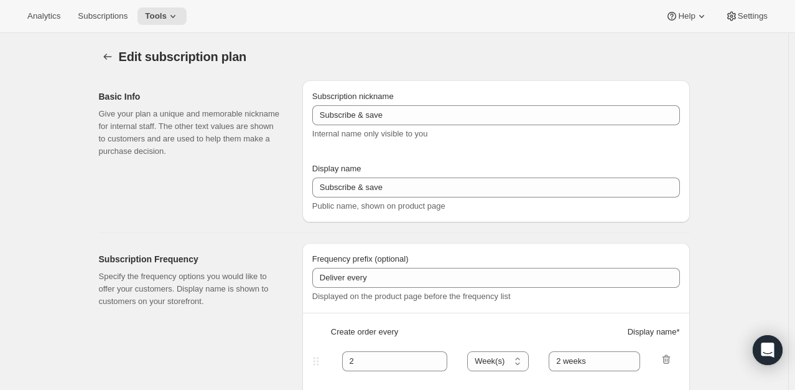
type input "20"
checkbox input "true"
select select "MONTHDAY"
click at [154, 19] on span "Tools" at bounding box center [156, 16] width 22 height 10
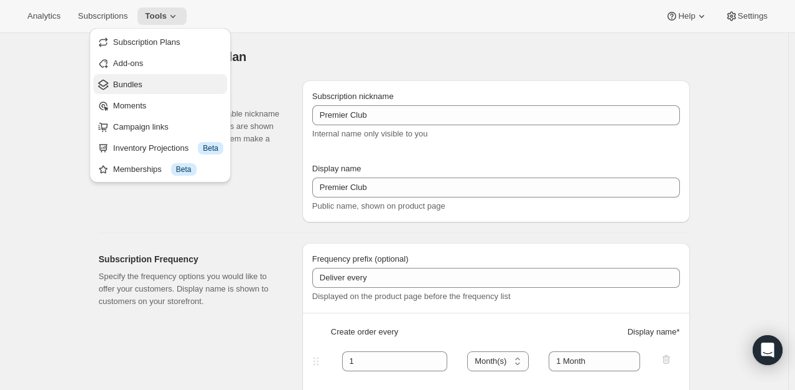
click at [144, 80] on span "Bundles" at bounding box center [168, 84] width 110 height 12
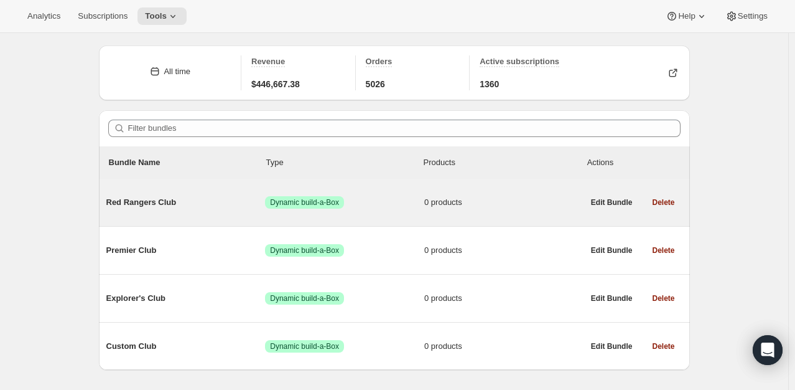
scroll to position [62, 0]
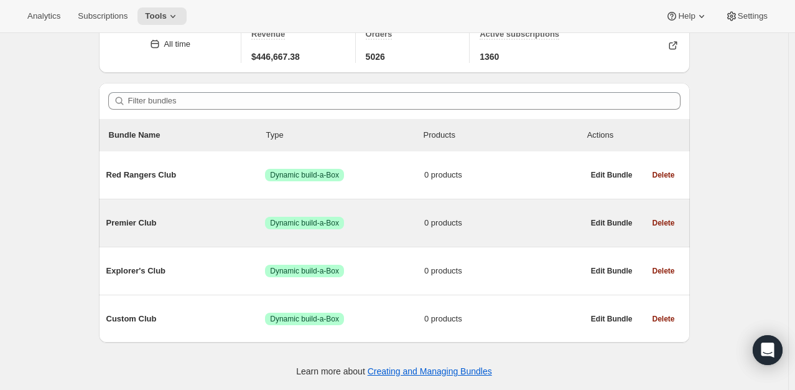
click at [123, 223] on span "Premier Club" at bounding box center [185, 223] width 159 height 12
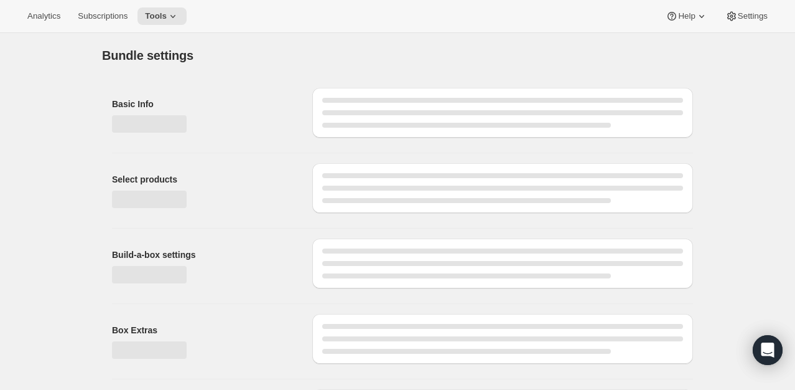
type input "Premier Club"
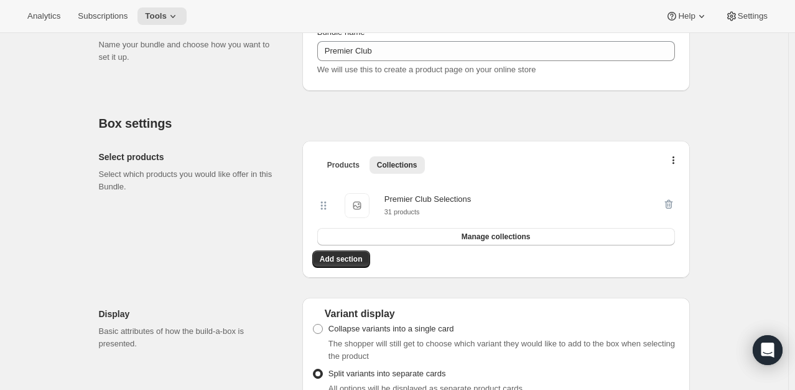
scroll to position [187, 0]
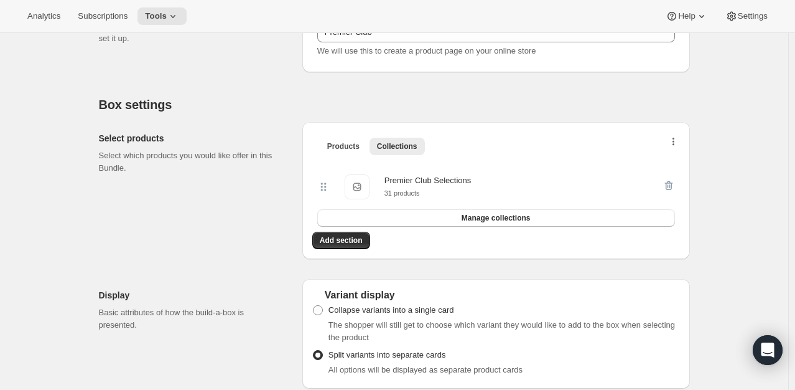
click at [675, 142] on button "button" at bounding box center [674, 144] width 12 height 12
click at [675, 172] on span "Bulk Autoswap for existing subscribers" at bounding box center [677, 166] width 138 height 9
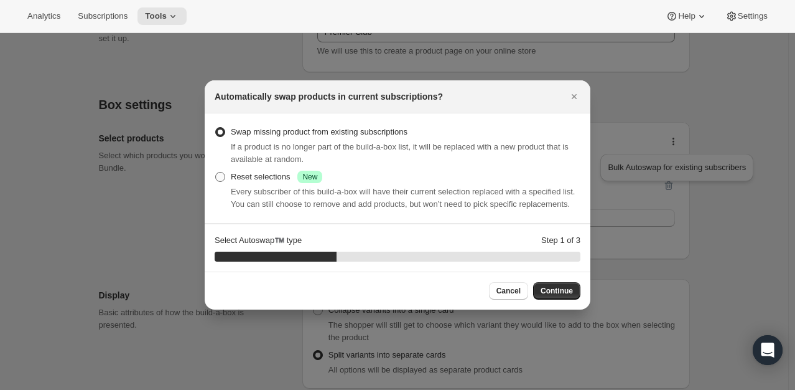
click at [221, 176] on span ":rl3:" at bounding box center [220, 177] width 10 height 10
click at [216, 172] on input "Reset selections Success New" at bounding box center [215, 172] width 1 height 1
radio input "true"
click at [549, 286] on span "Continue" at bounding box center [557, 291] width 32 height 10
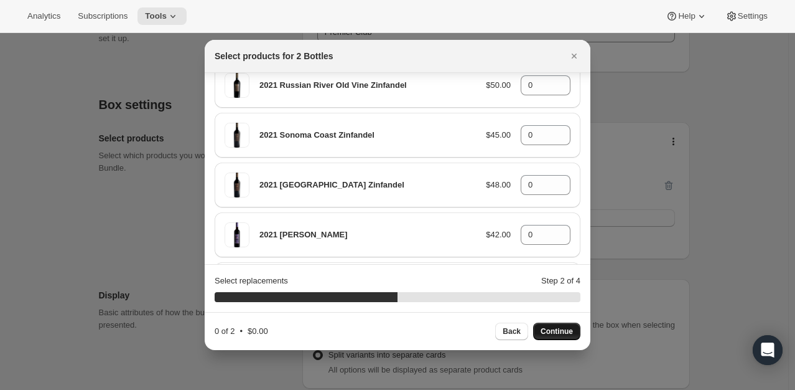
scroll to position [747, 0]
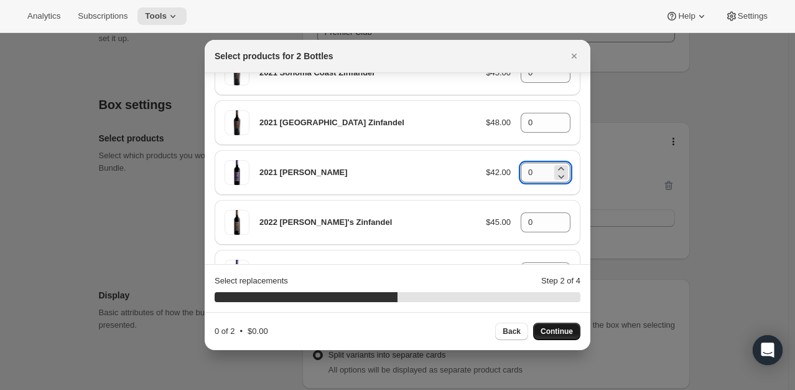
click at [537, 162] on input "0" at bounding box center [536, 172] width 31 height 20
type input "01"
click at [530, 262] on input "0" at bounding box center [536, 272] width 31 height 20
type input "01"
click at [551, 332] on span "Continue" at bounding box center [557, 331] width 32 height 10
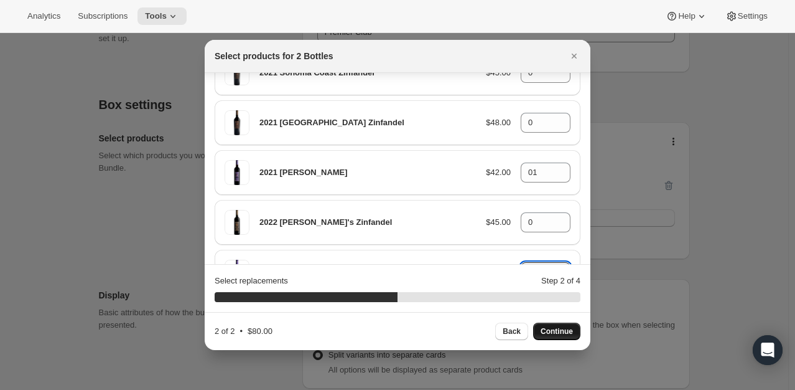
type input "0"
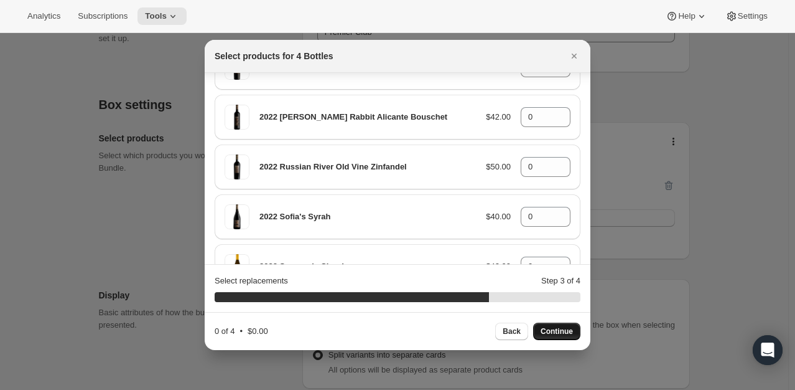
scroll to position [1369, 0]
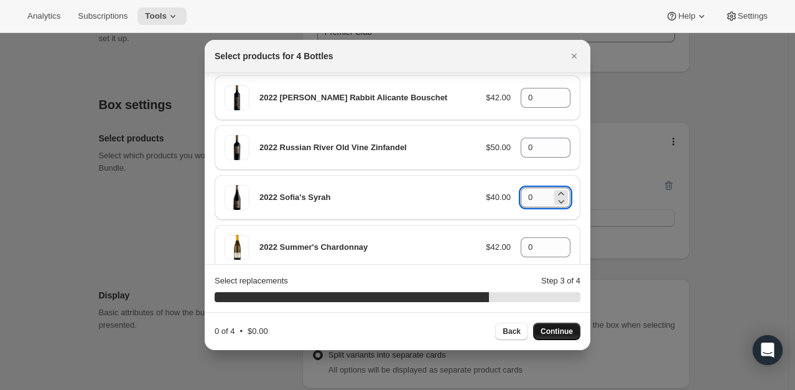
click at [530, 187] on input "0" at bounding box center [536, 197] width 31 height 20
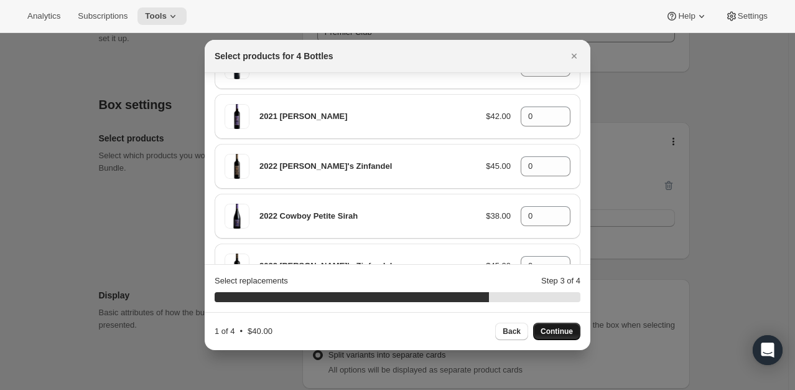
scroll to position [782, 0]
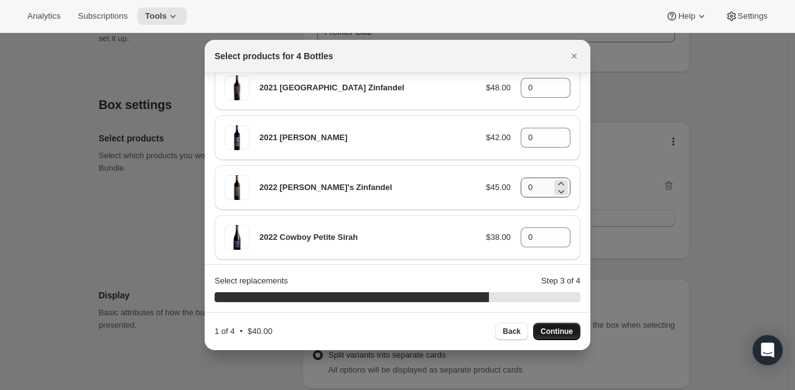
type input "01"
click at [530, 177] on input "0" at bounding box center [536, 187] width 31 height 20
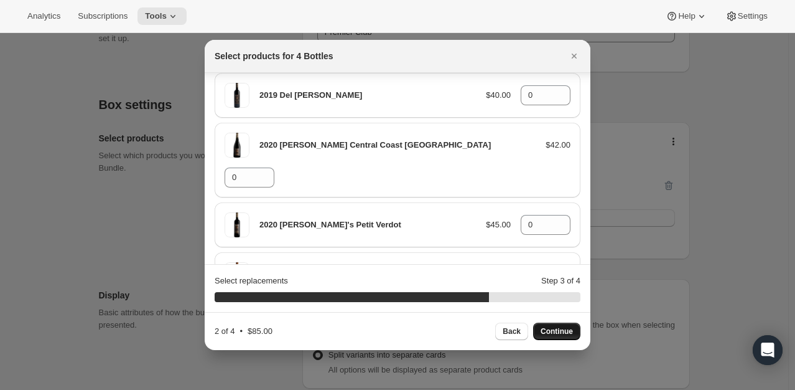
scroll to position [35, 0]
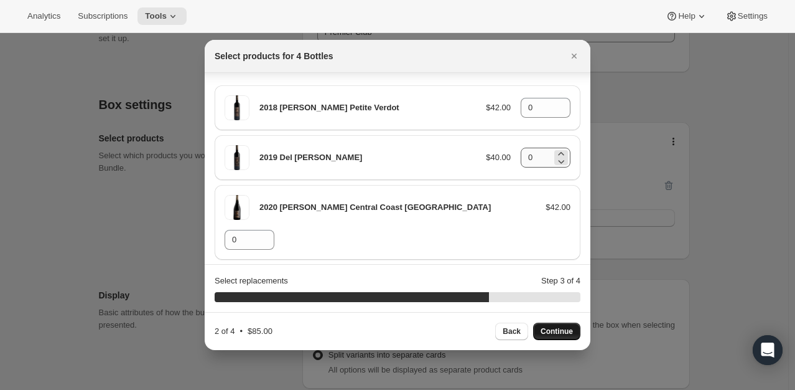
type input "01"
click at [533, 156] on input "0" at bounding box center [536, 158] width 31 height 20
type input "01"
click at [530, 109] on input "0" at bounding box center [536, 108] width 31 height 20
type input "01"
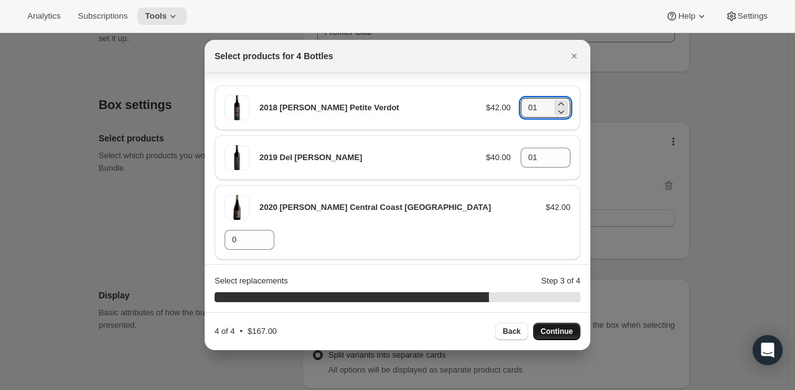
click at [569, 332] on span "Continue" at bounding box center [557, 331] width 32 height 10
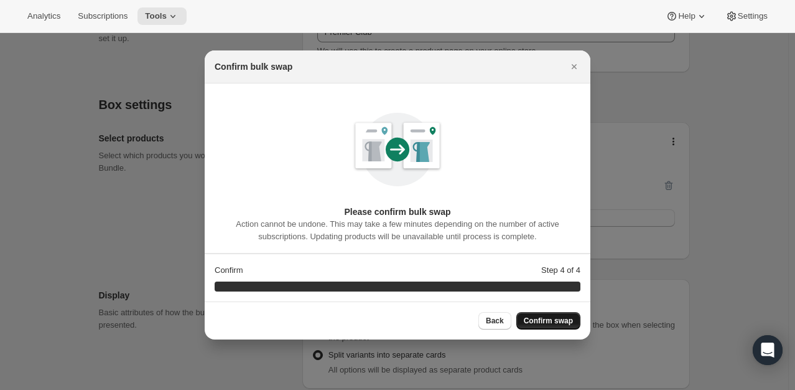
scroll to position [0, 0]
click at [560, 322] on span "Confirm swap" at bounding box center [548, 321] width 49 height 10
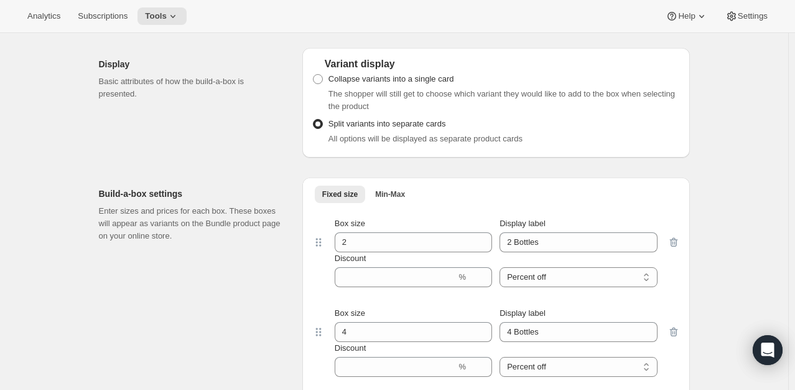
scroll to position [436, 0]
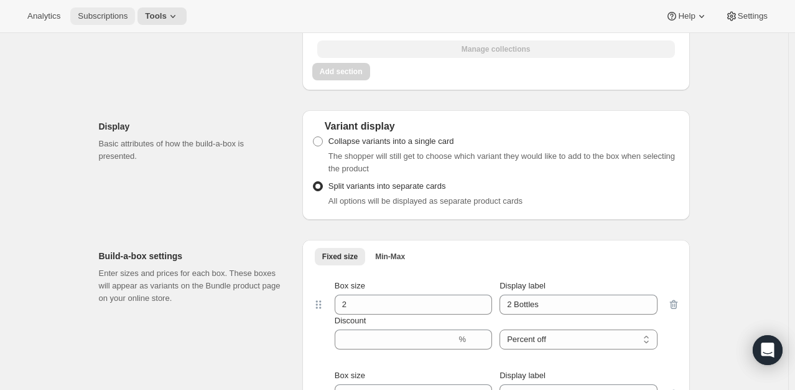
click at [105, 19] on span "Subscriptions" at bounding box center [103, 16] width 50 height 10
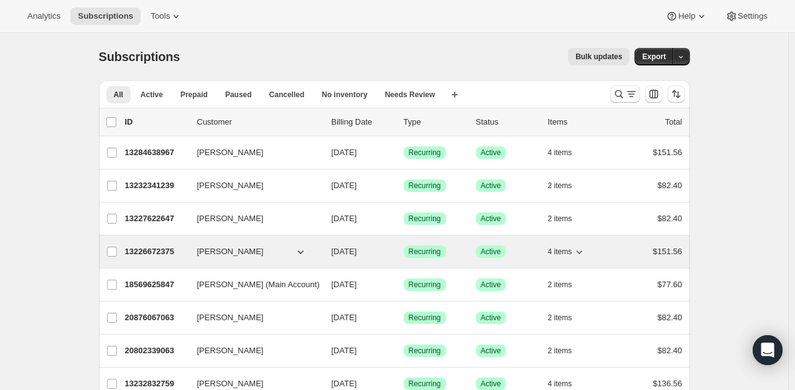
click at [165, 248] on p "13226672375" at bounding box center [156, 251] width 62 height 12
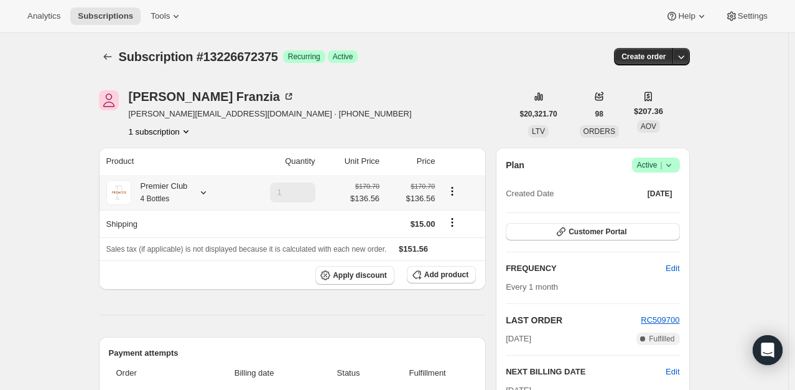
click at [204, 194] on icon at bounding box center [203, 192] width 12 height 12
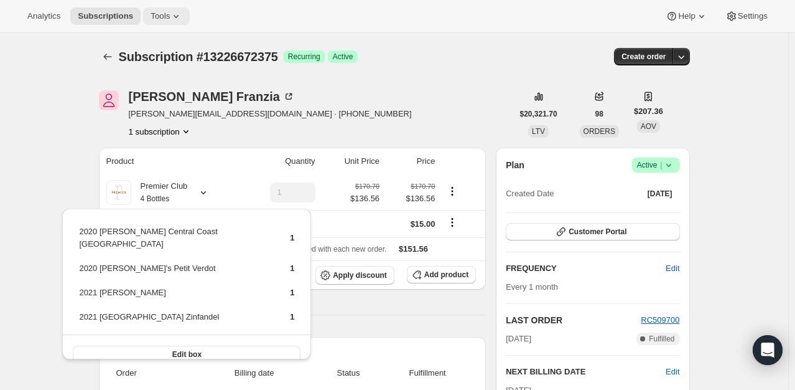
click at [170, 14] on icon at bounding box center [176, 16] width 12 height 12
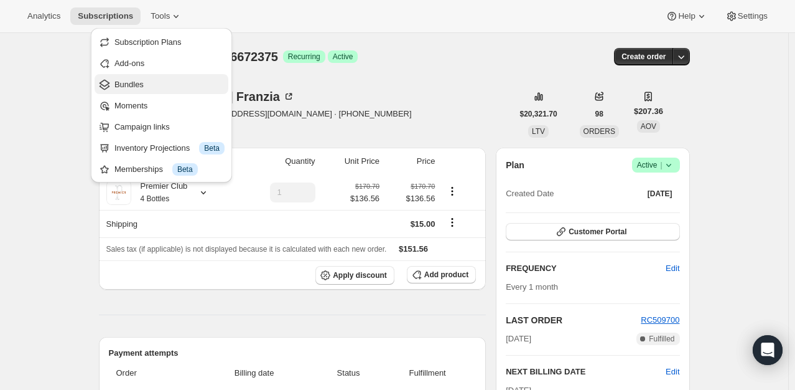
click at [141, 80] on span "Bundles" at bounding box center [129, 84] width 29 height 9
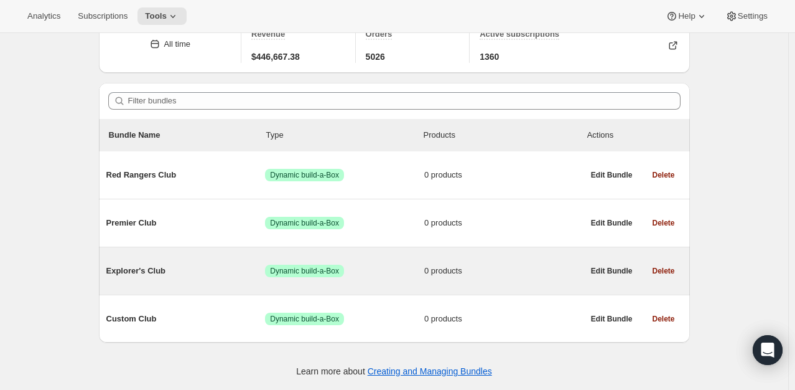
scroll to position [62, 0]
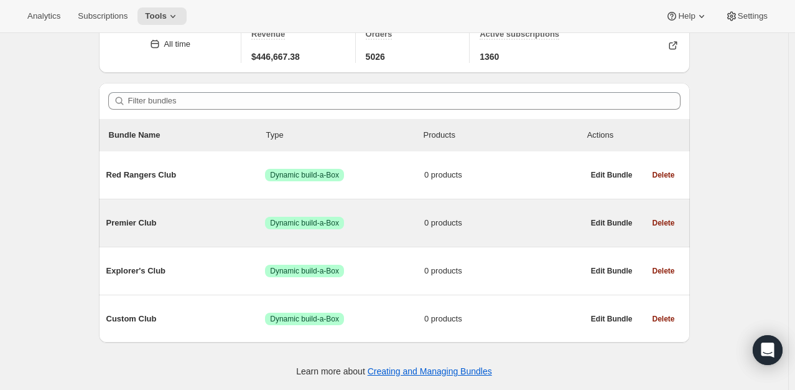
click at [148, 223] on span "Premier Club" at bounding box center [185, 223] width 159 height 12
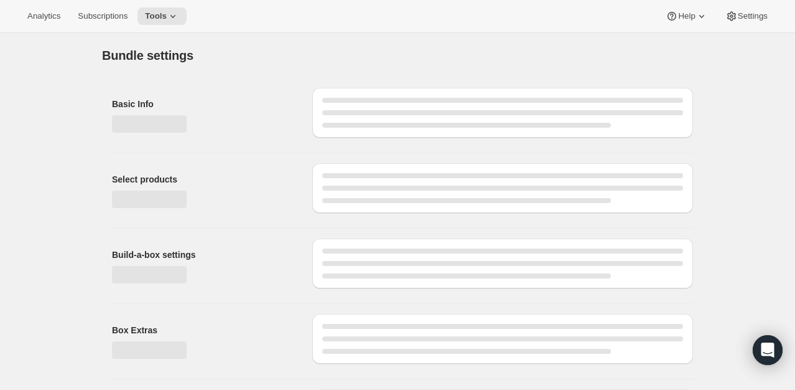
type input "Premier Club"
